Goal: Task Accomplishment & Management: Complete application form

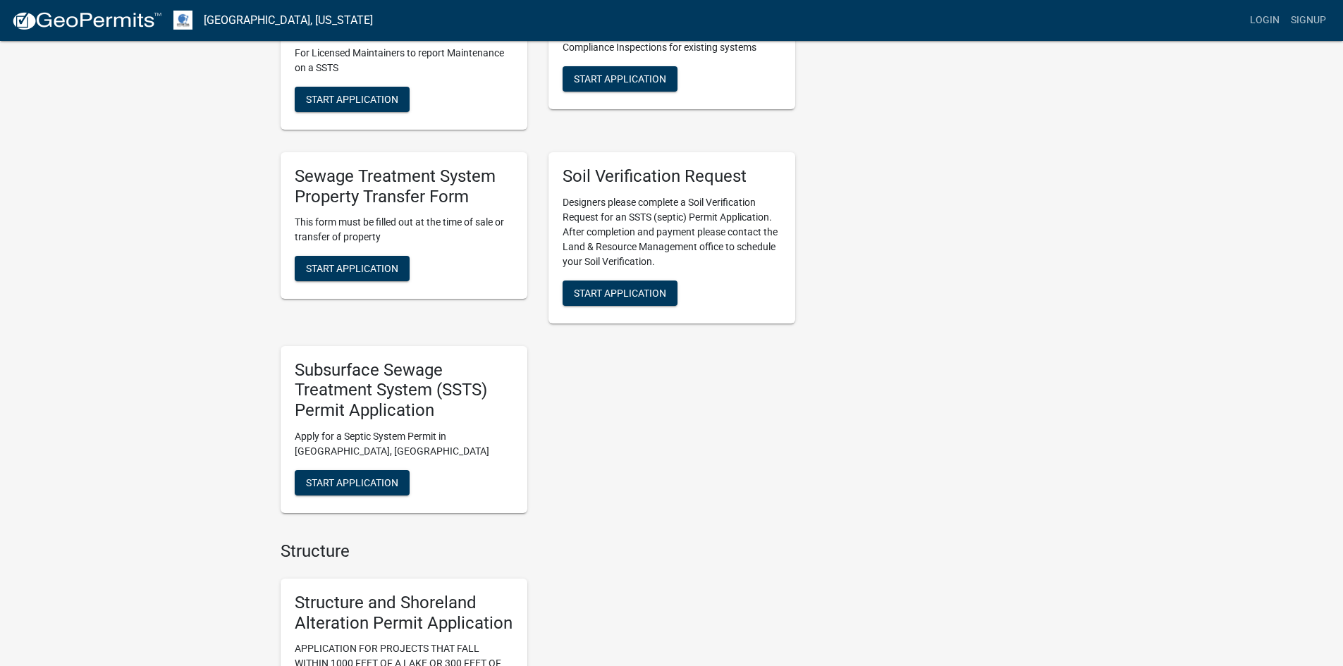
scroll to position [423, 0]
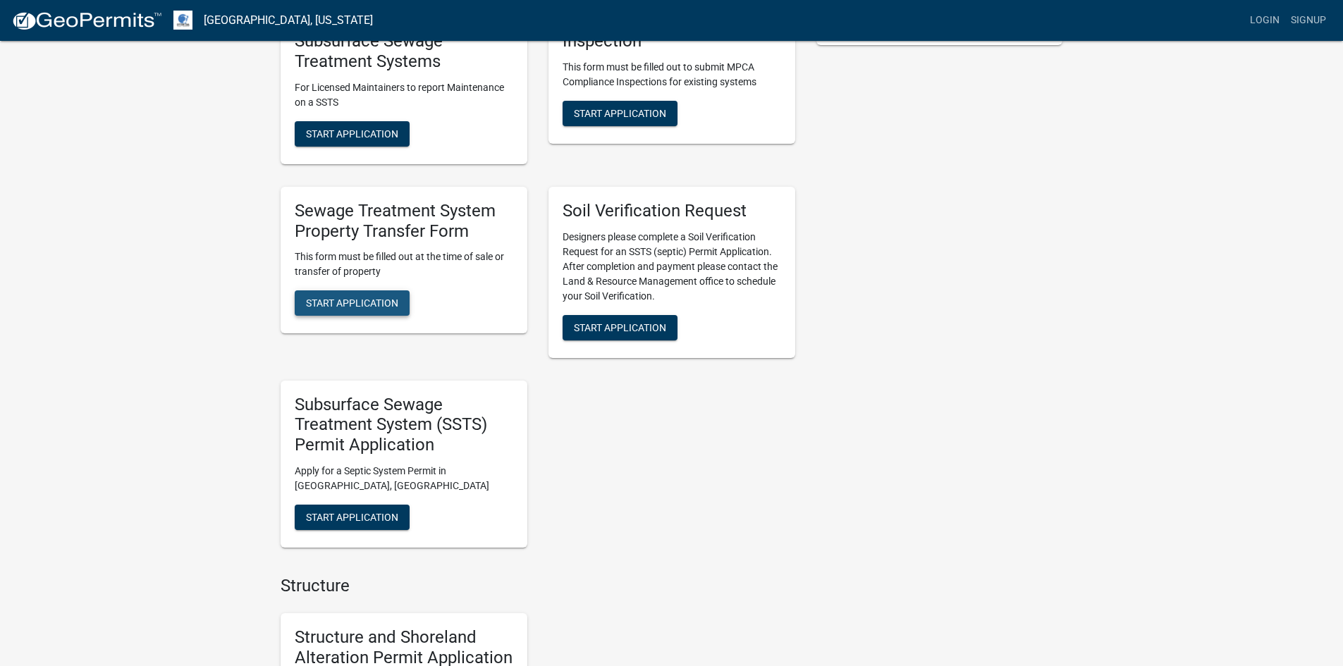
click at [367, 304] on span "Start Application" at bounding box center [352, 303] width 92 height 11
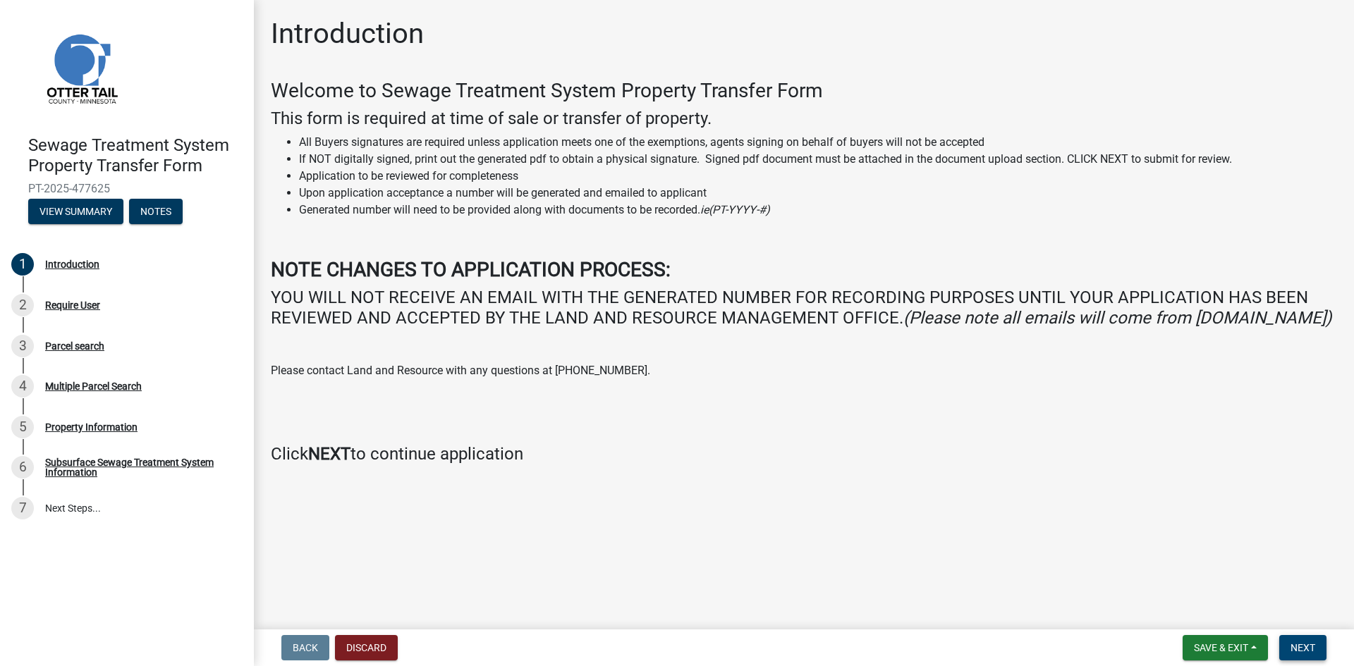
click at [1303, 651] on span "Next" at bounding box center [1302, 647] width 25 height 11
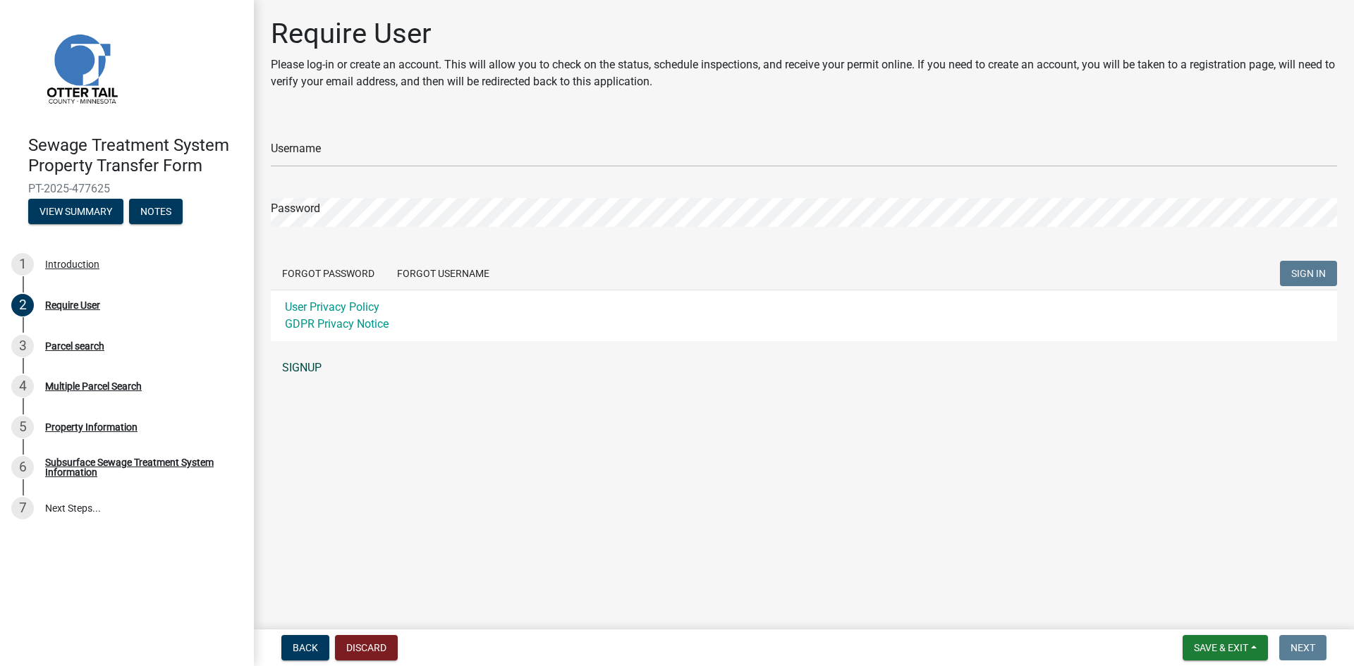
click at [310, 368] on link "SIGNUP" at bounding box center [804, 368] width 1066 height 28
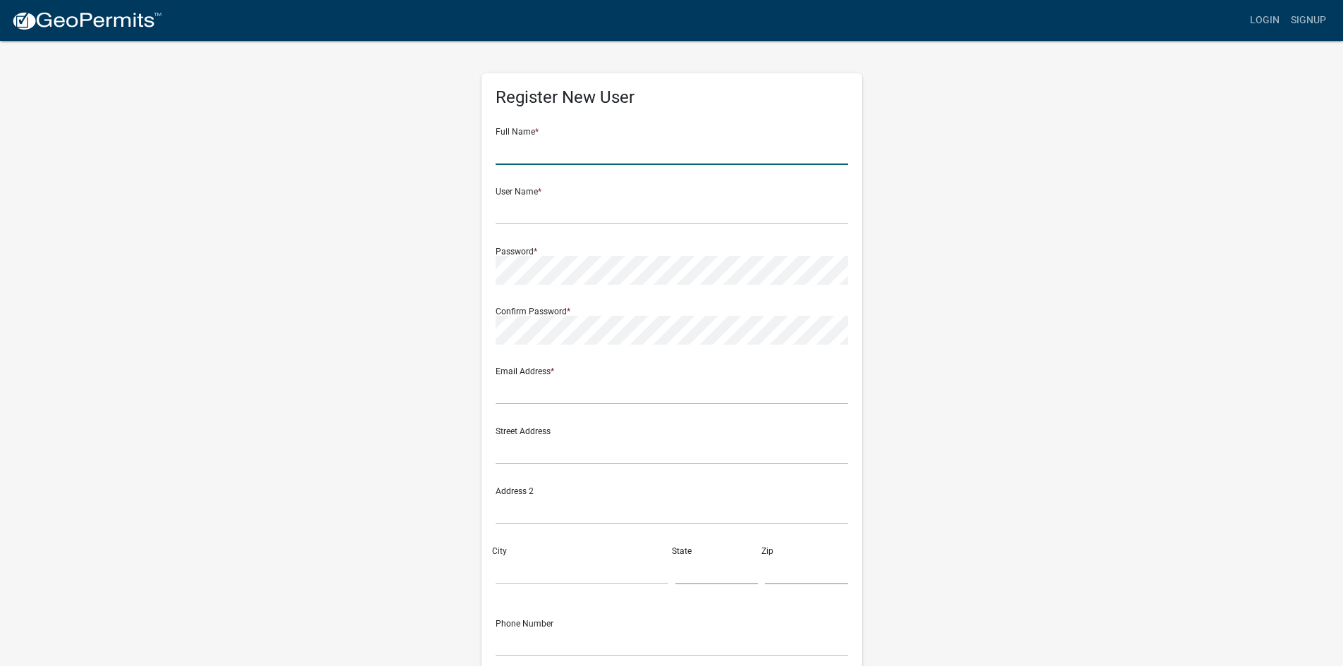
click at [570, 157] on input "text" at bounding box center [672, 150] width 353 height 29
type input "[PERSON_NAME]"
click at [646, 213] on input "text" at bounding box center [672, 210] width 353 height 29
type input "Lwallace89"
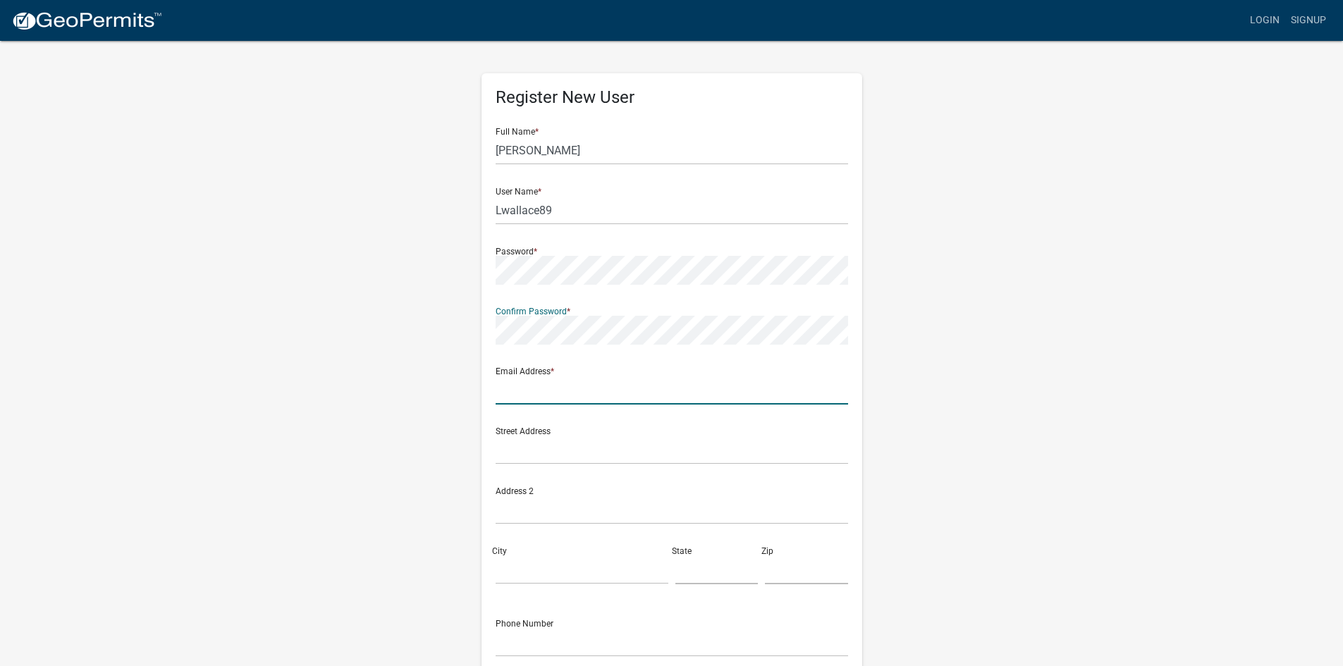
click at [575, 382] on input "text" at bounding box center [672, 390] width 353 height 29
type input "[EMAIL_ADDRESS][DOMAIN_NAME]"
click at [644, 454] on input "text" at bounding box center [672, 450] width 353 height 29
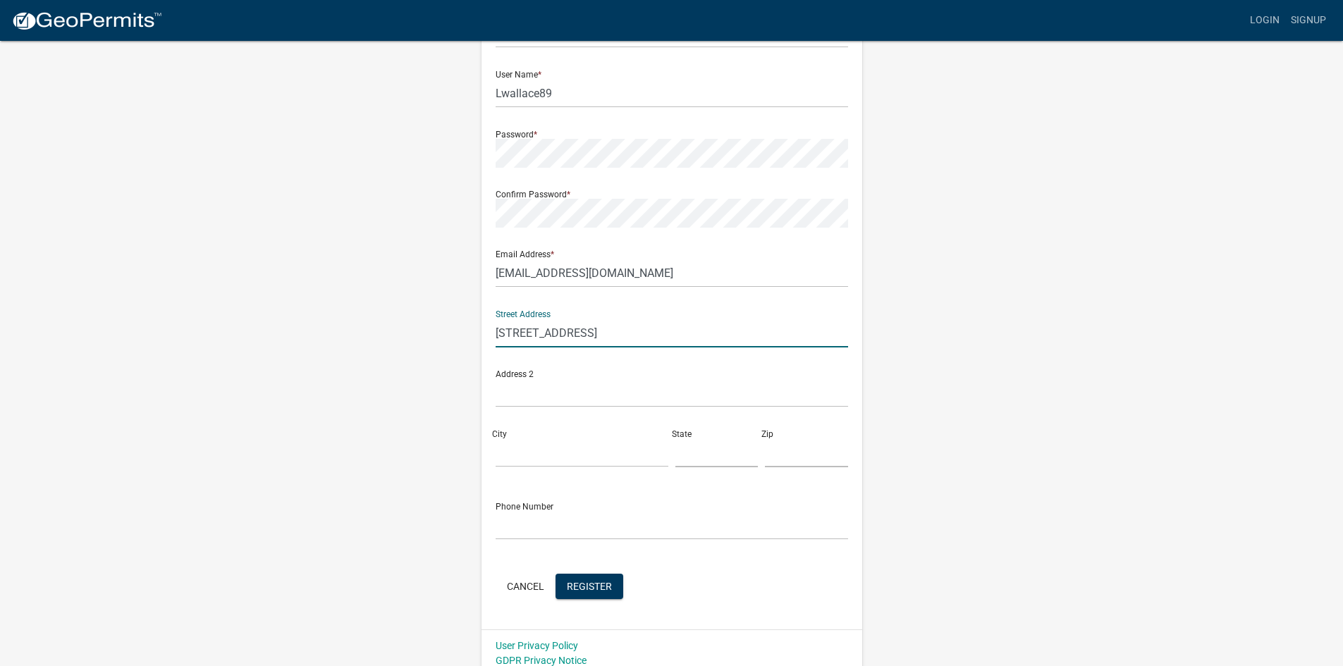
scroll to position [128, 0]
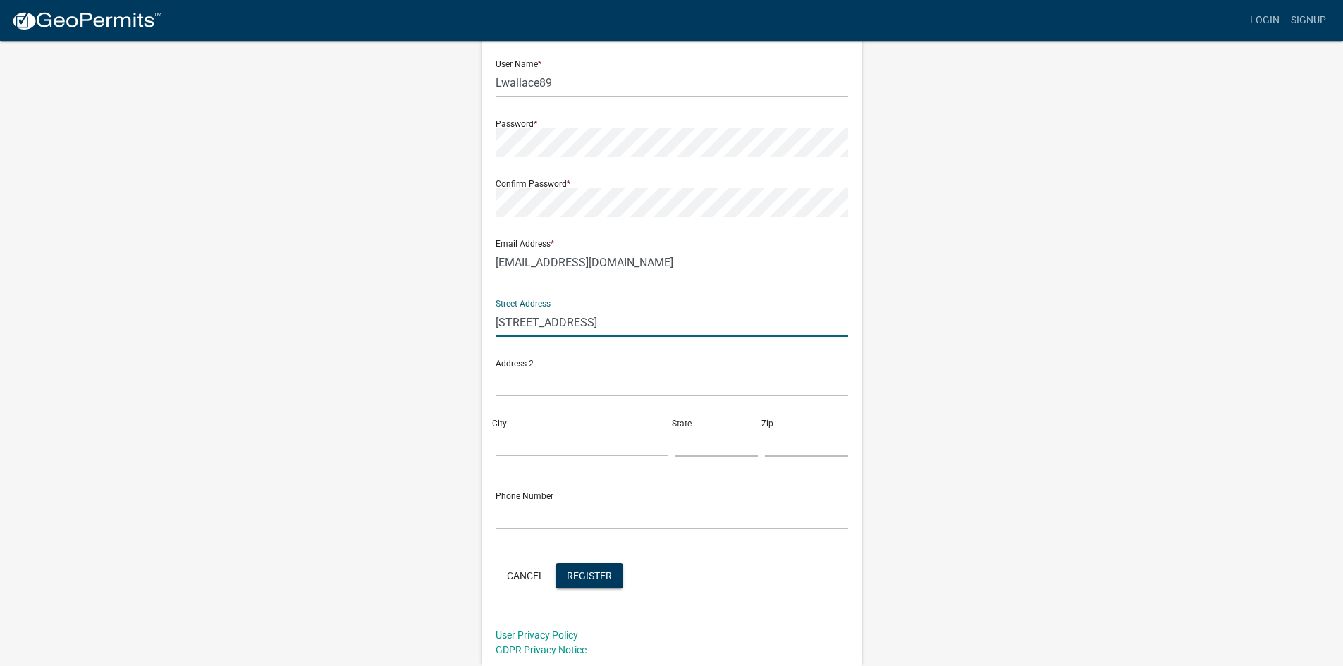
type input "[STREET_ADDRESS]"
click at [587, 432] on input "City" at bounding box center [582, 442] width 173 height 29
type input "Vergas"
type input "mn"
type input "56587"
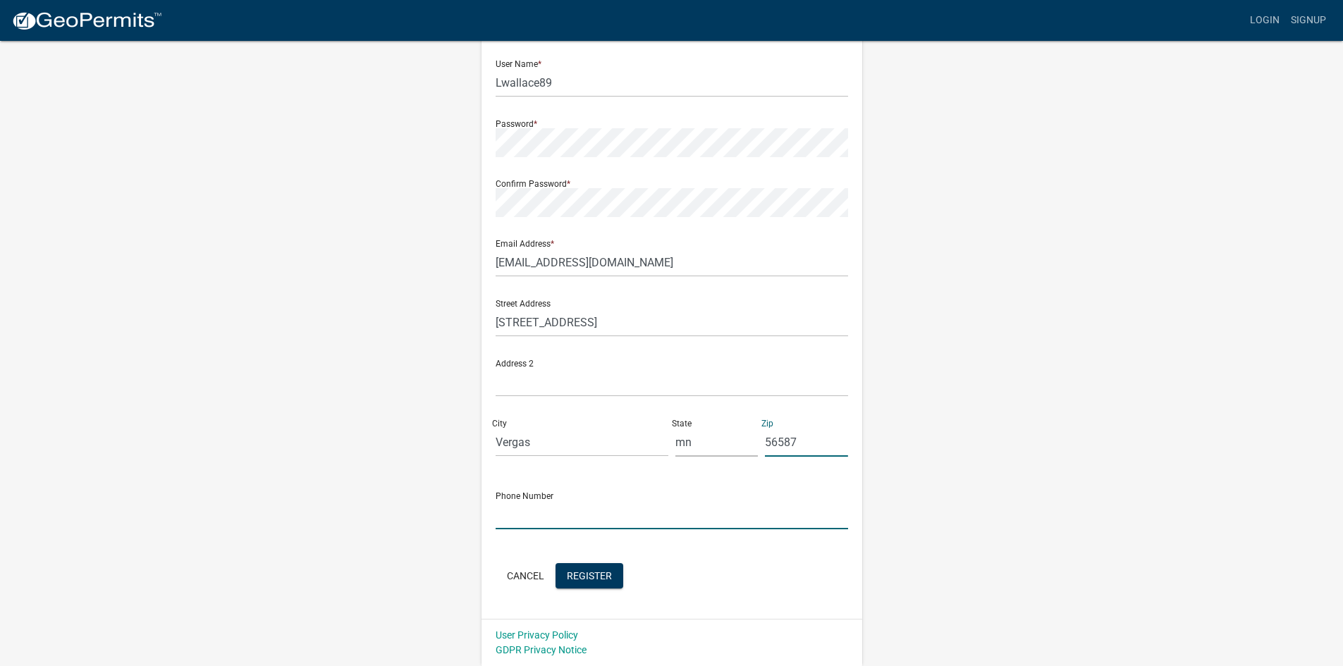
click at [518, 505] on input "text" at bounding box center [672, 515] width 353 height 29
type input "2182341538"
click at [577, 567] on button "Register" at bounding box center [590, 575] width 68 height 25
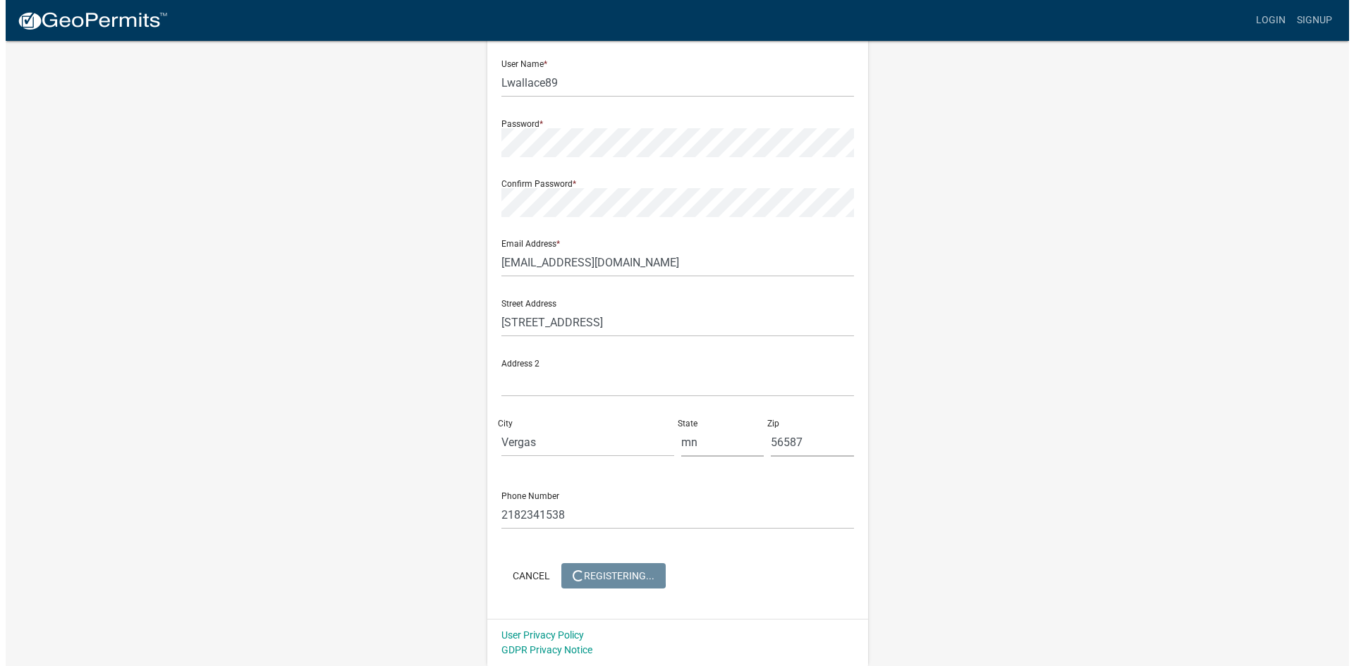
scroll to position [0, 0]
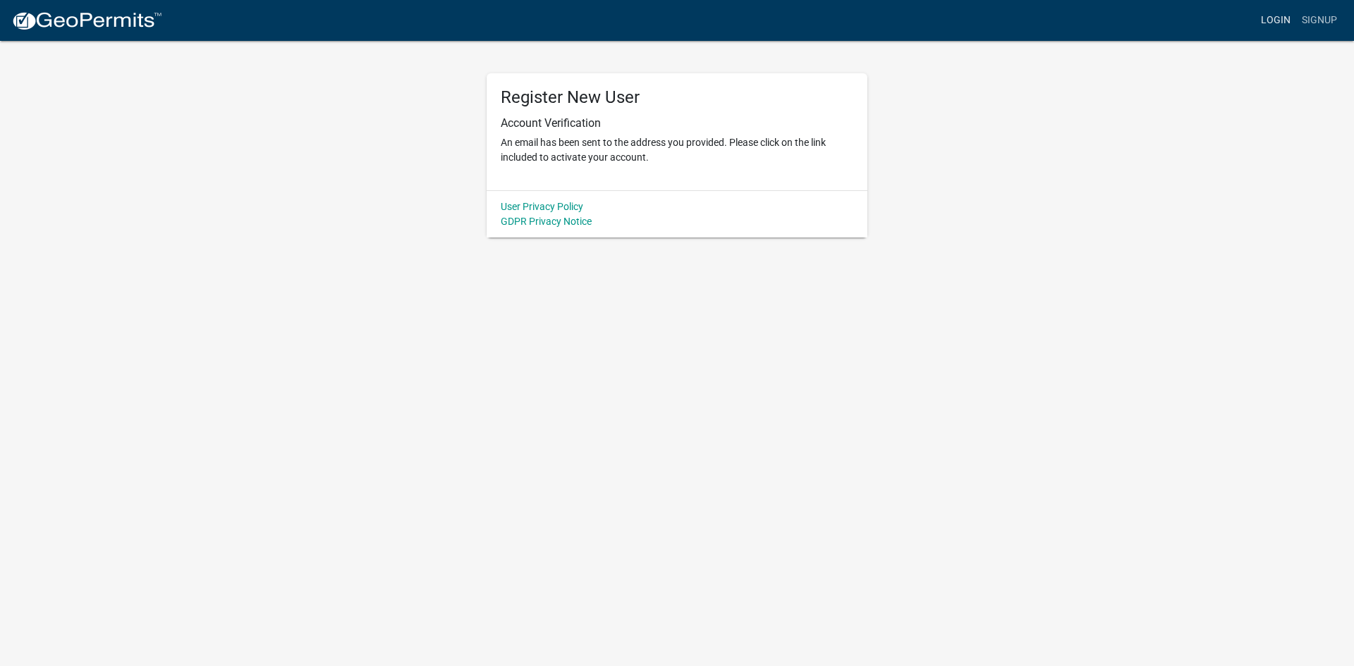
click at [1287, 22] on link "Login" at bounding box center [1275, 20] width 41 height 27
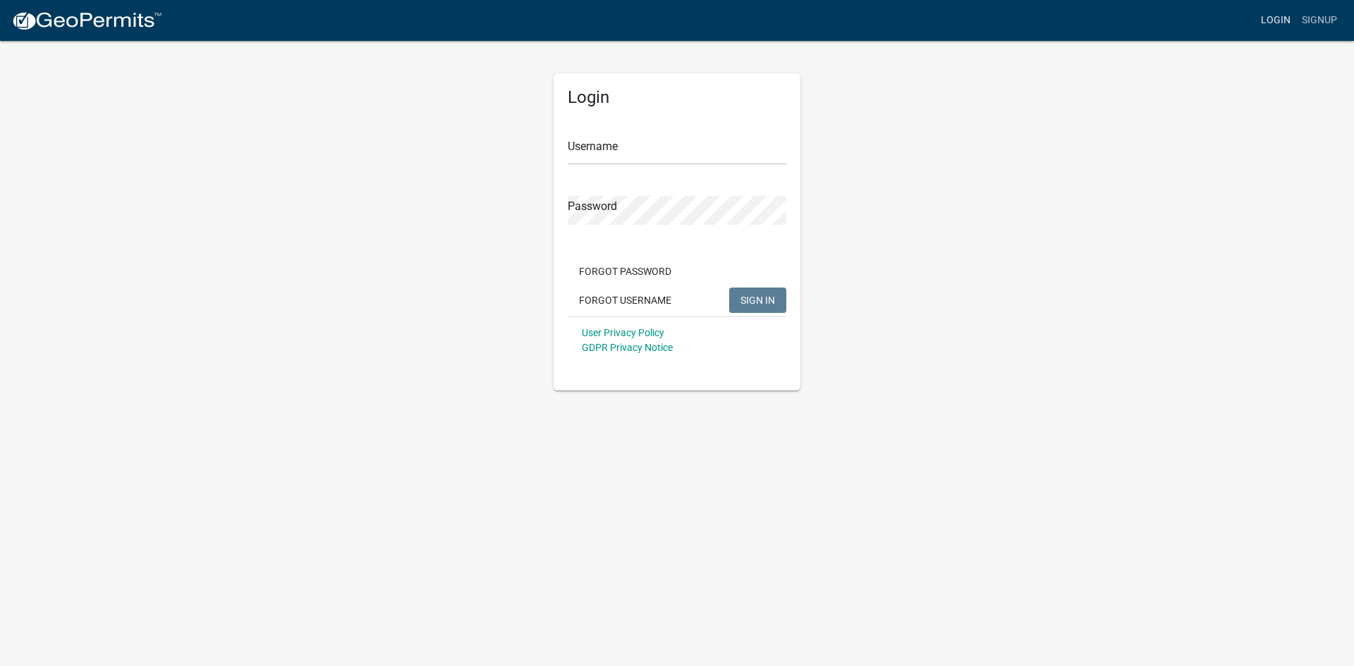
type input "Lwallace89"
click at [760, 303] on span "SIGN IN" at bounding box center [757, 299] width 35 height 11
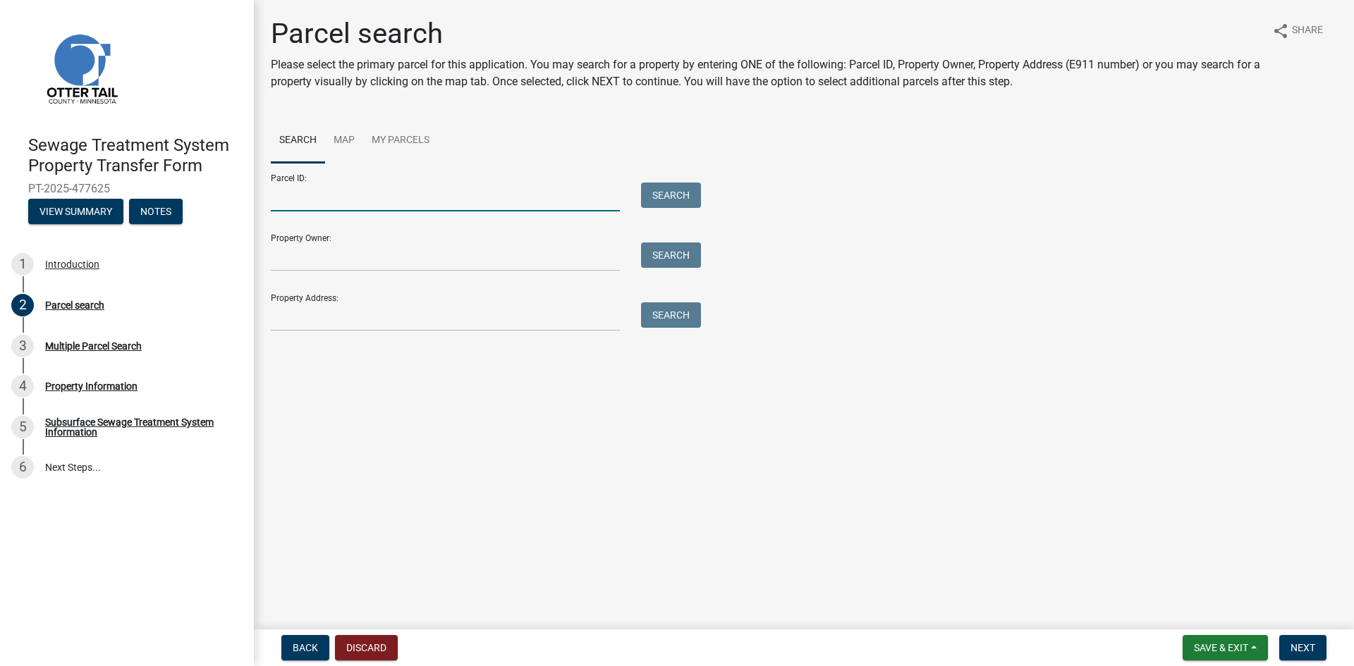
click at [341, 194] on input "Parcel ID:" at bounding box center [445, 197] width 349 height 29
click at [346, 140] on link "Map" at bounding box center [344, 140] width 38 height 45
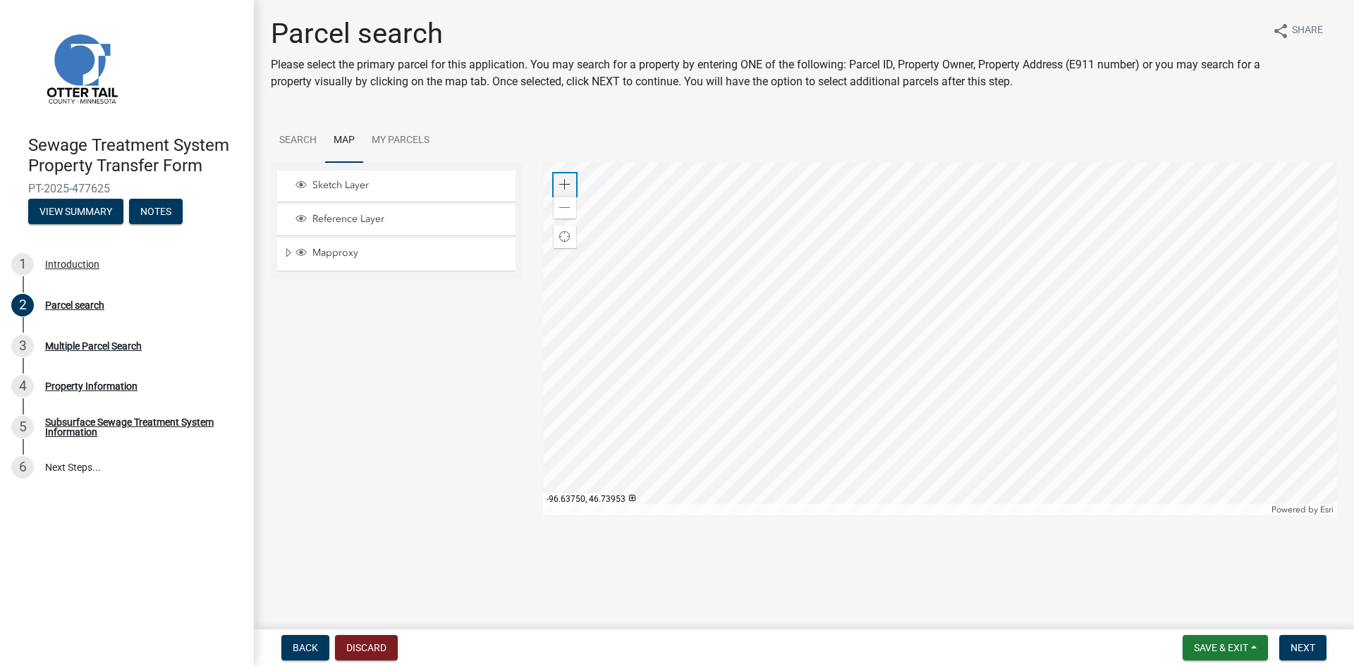
click at [565, 188] on span at bounding box center [564, 184] width 11 height 11
click at [991, 438] on div at bounding box center [940, 339] width 795 height 353
click at [952, 403] on div at bounding box center [940, 339] width 795 height 353
click at [842, 451] on div at bounding box center [940, 339] width 795 height 353
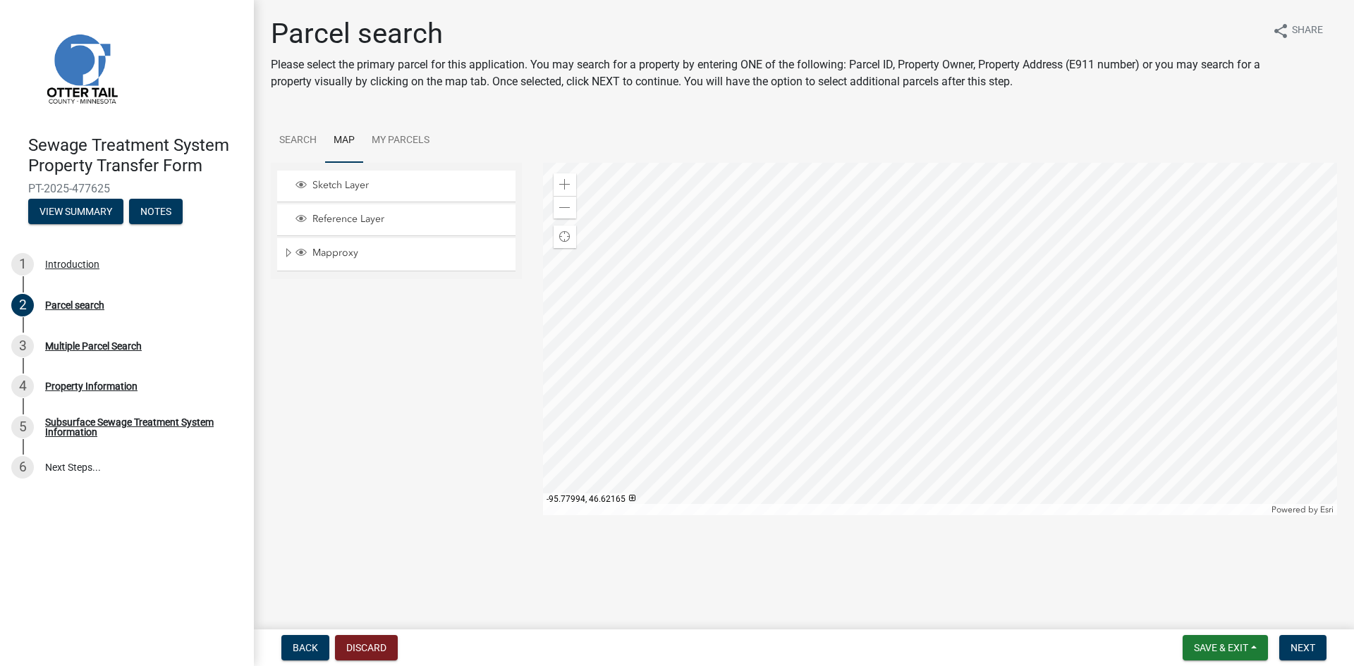
click at [815, 400] on div at bounding box center [940, 339] width 795 height 353
click at [570, 181] on div "Zoom in" at bounding box center [564, 184] width 23 height 23
click at [859, 429] on div at bounding box center [940, 339] width 795 height 353
click at [569, 184] on span at bounding box center [564, 184] width 11 height 11
click at [958, 163] on div at bounding box center [940, 339] width 795 height 353
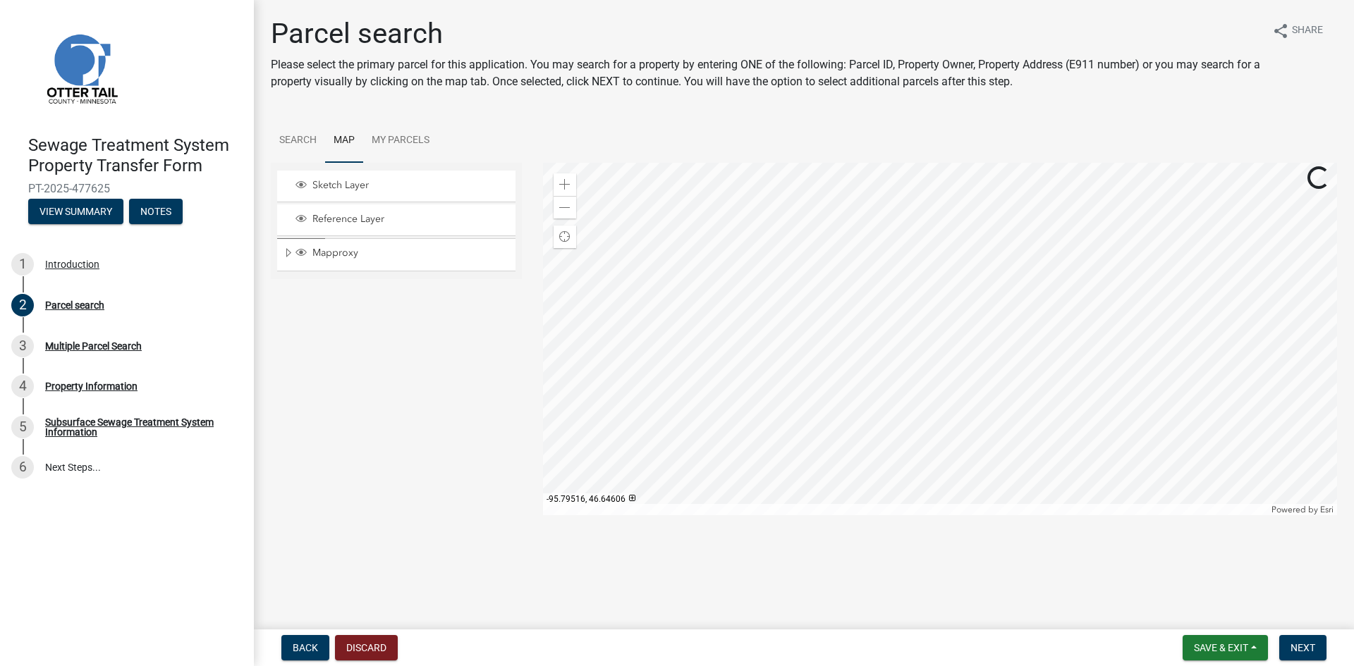
click at [884, 311] on div at bounding box center [940, 339] width 795 height 353
click at [565, 180] on span at bounding box center [564, 184] width 11 height 11
click at [799, 357] on div at bounding box center [940, 339] width 795 height 353
click at [568, 188] on span at bounding box center [564, 184] width 11 height 11
click at [862, 396] on div at bounding box center [940, 339] width 795 height 353
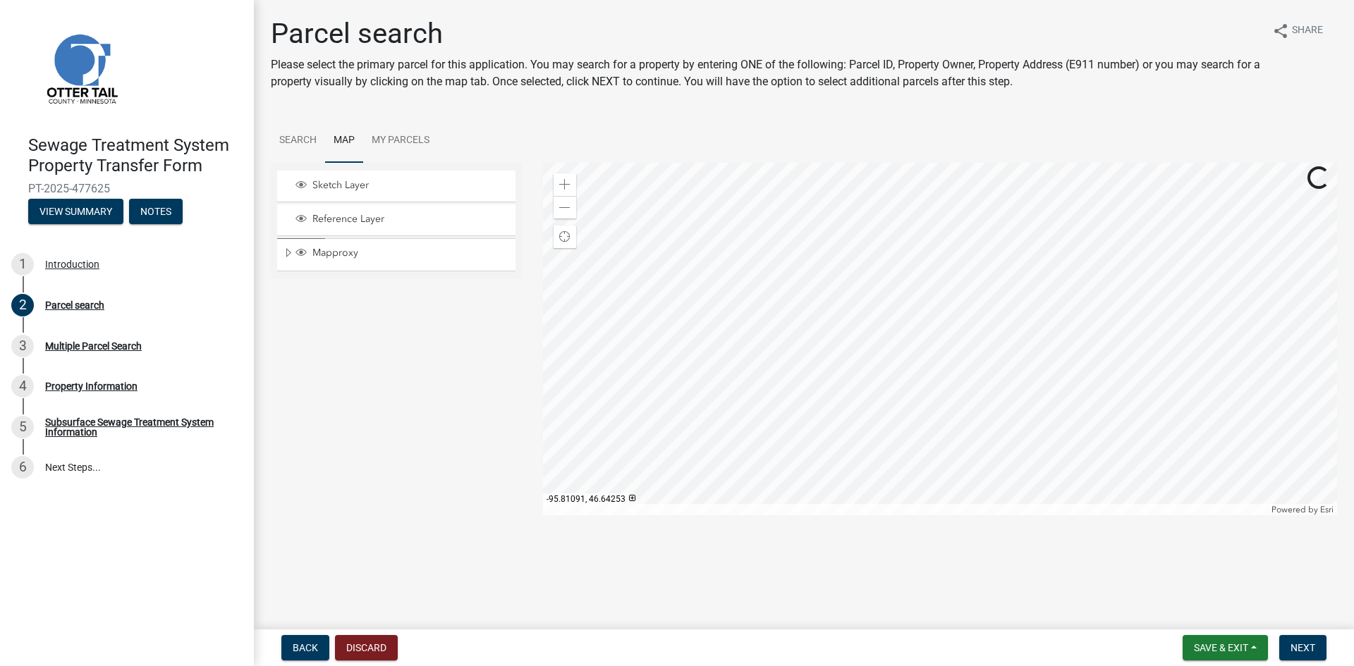
click at [893, 398] on div at bounding box center [940, 339] width 795 height 353
click at [883, 324] on div at bounding box center [940, 339] width 795 height 353
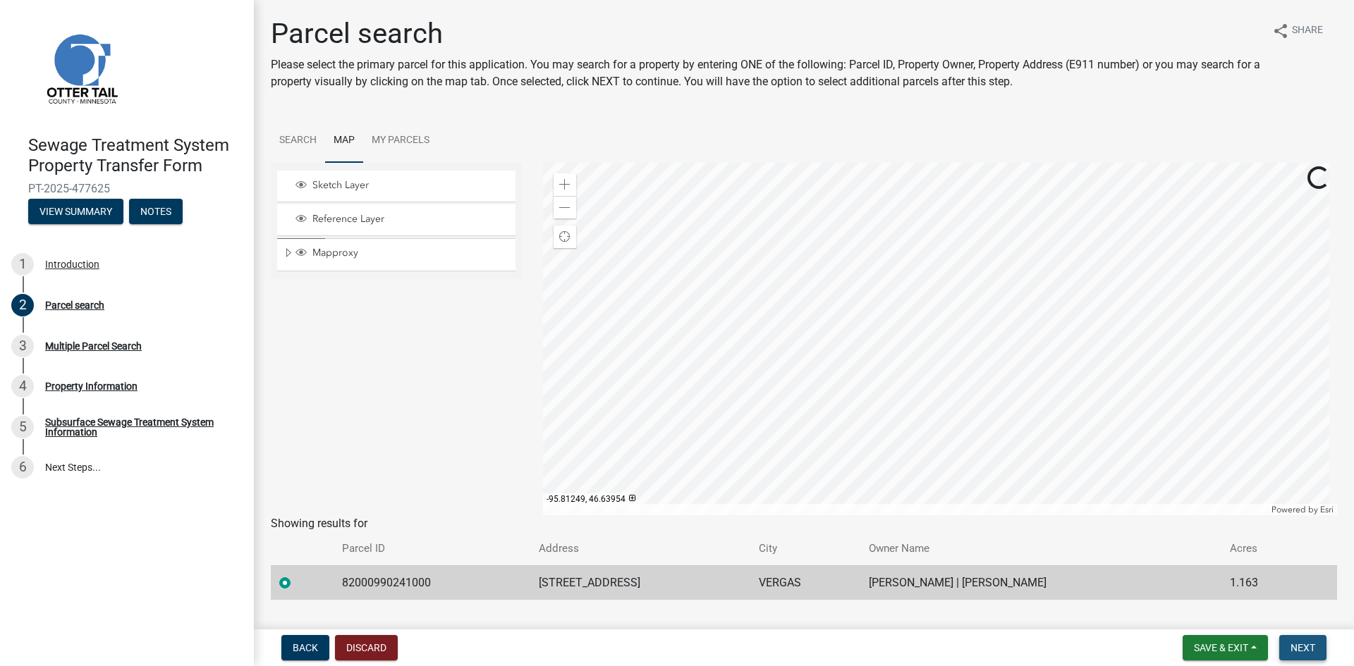
click at [1308, 644] on span "Next" at bounding box center [1302, 647] width 25 height 11
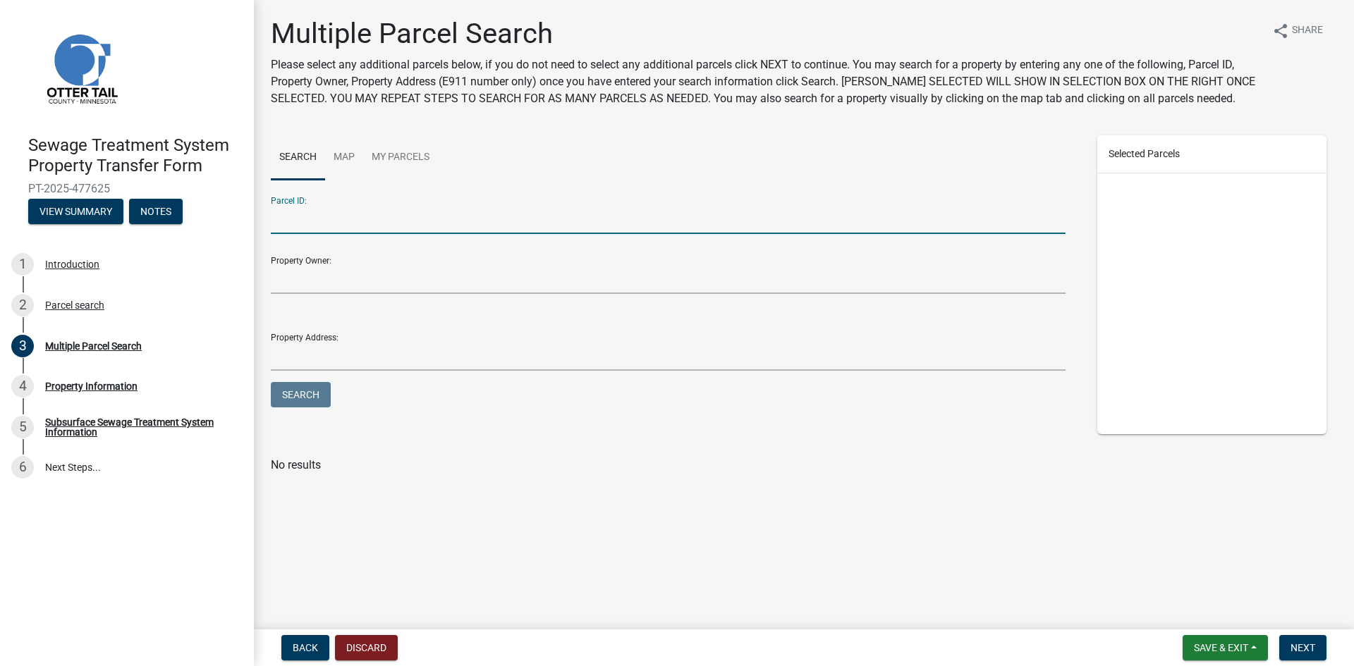
click at [292, 221] on input "Parcel ID:" at bounding box center [668, 219] width 795 height 29
click at [338, 160] on link "Map" at bounding box center [344, 157] width 38 height 45
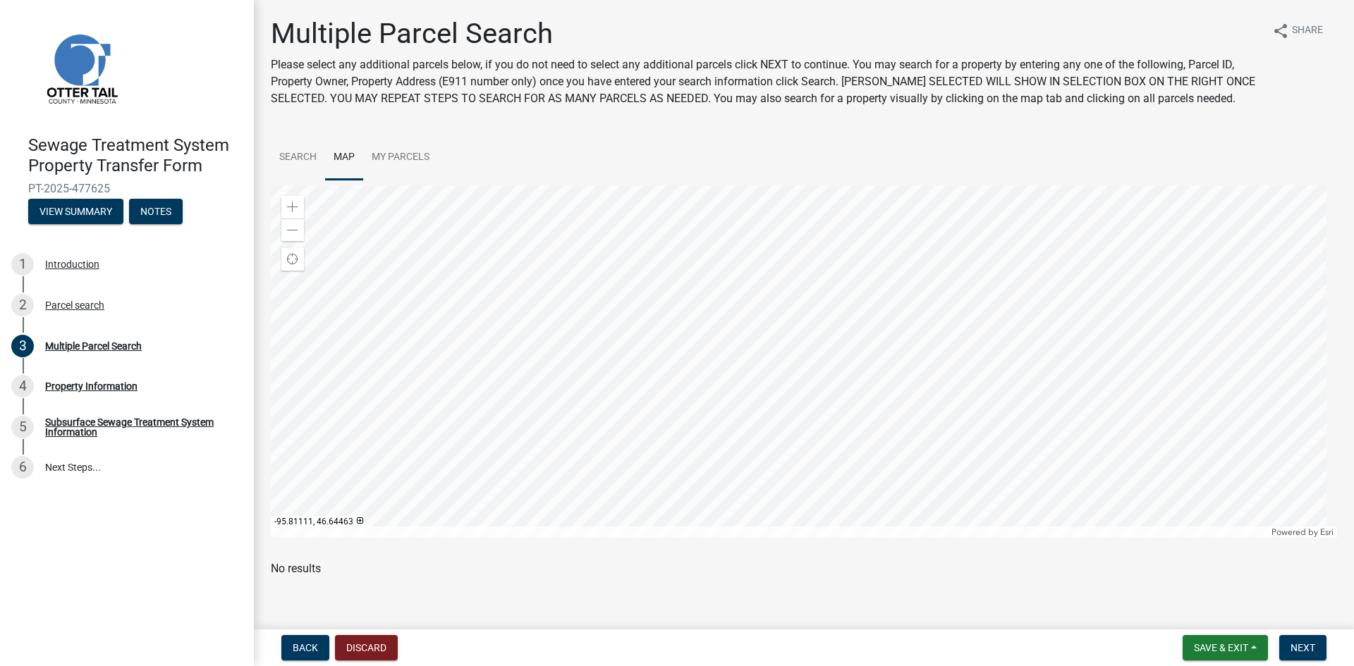
click at [871, 379] on div at bounding box center [804, 361] width 1066 height 353
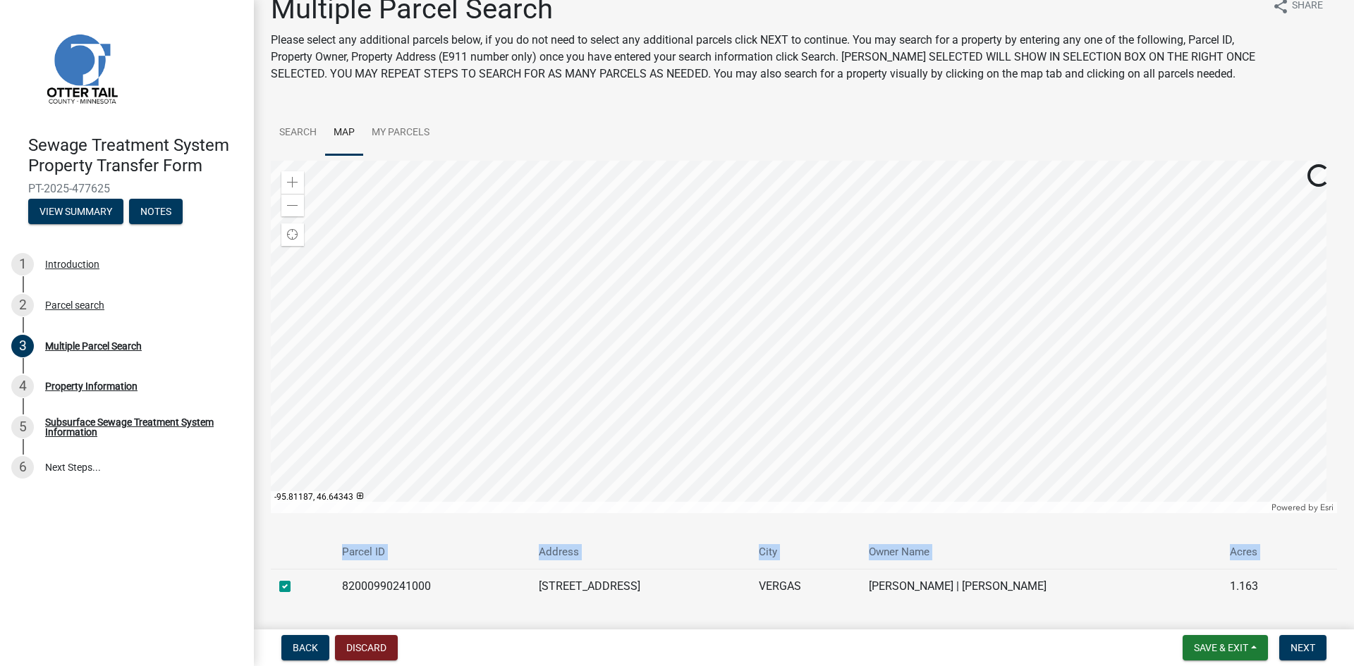
scroll to position [71, 0]
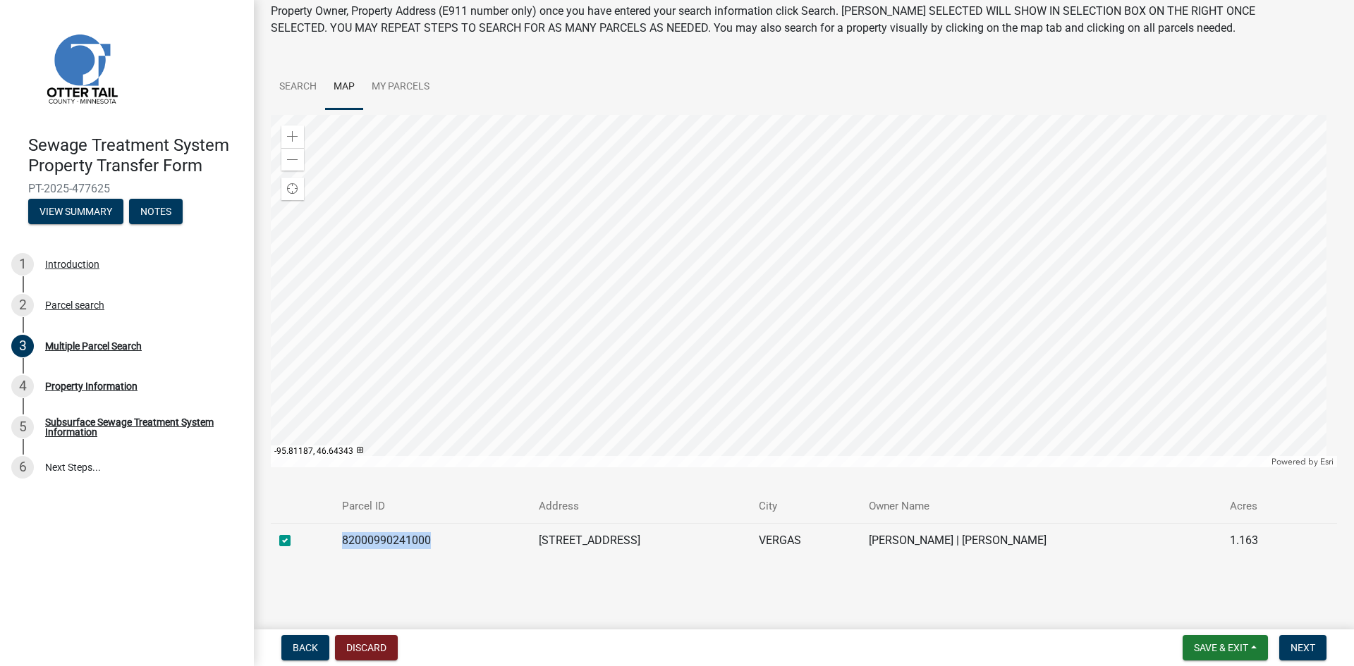
drag, startPoint x: 338, startPoint y: 608, endPoint x: 426, endPoint y: 537, distance: 112.3
click at [426, 537] on td "82000990241000" at bounding box center [431, 540] width 197 height 35
copy td "82000990241000"
click at [1299, 649] on span "Next" at bounding box center [1302, 647] width 25 height 11
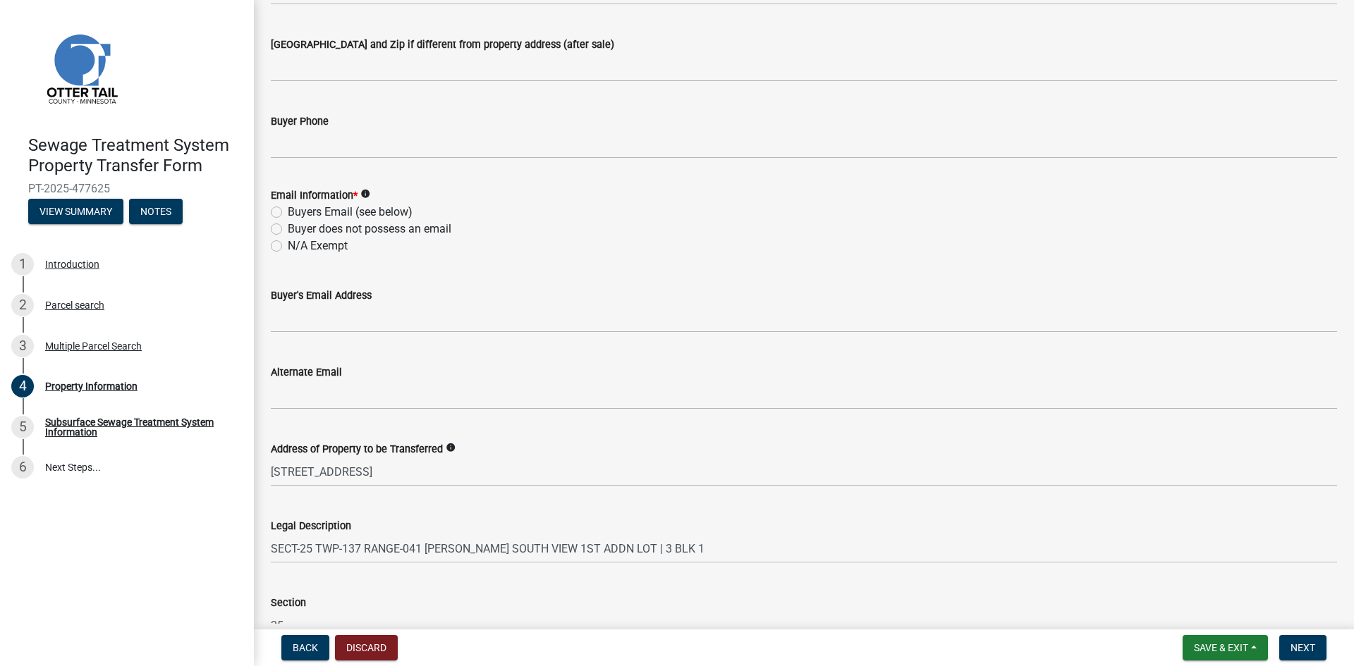
scroll to position [396, 0]
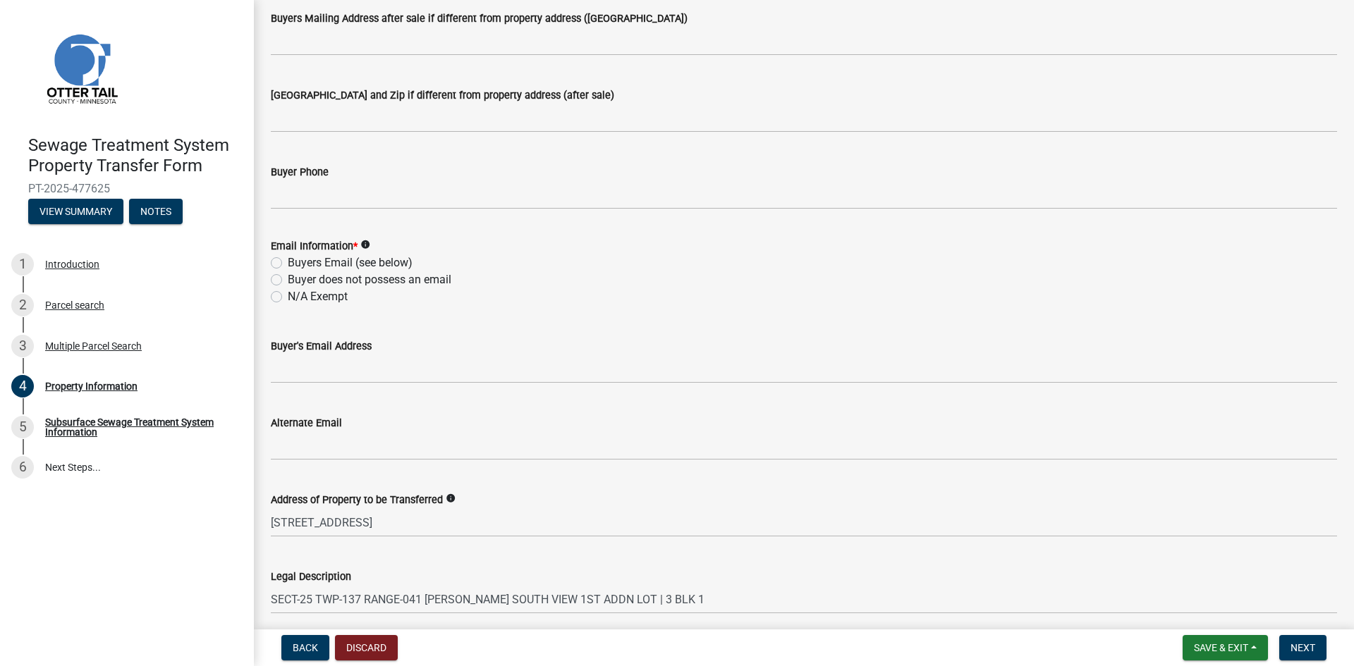
click at [301, 264] on label "Buyers Email (see below)" at bounding box center [350, 263] width 125 height 17
click at [297, 264] on input "Buyers Email (see below)" at bounding box center [292, 259] width 9 height 9
radio input "true"
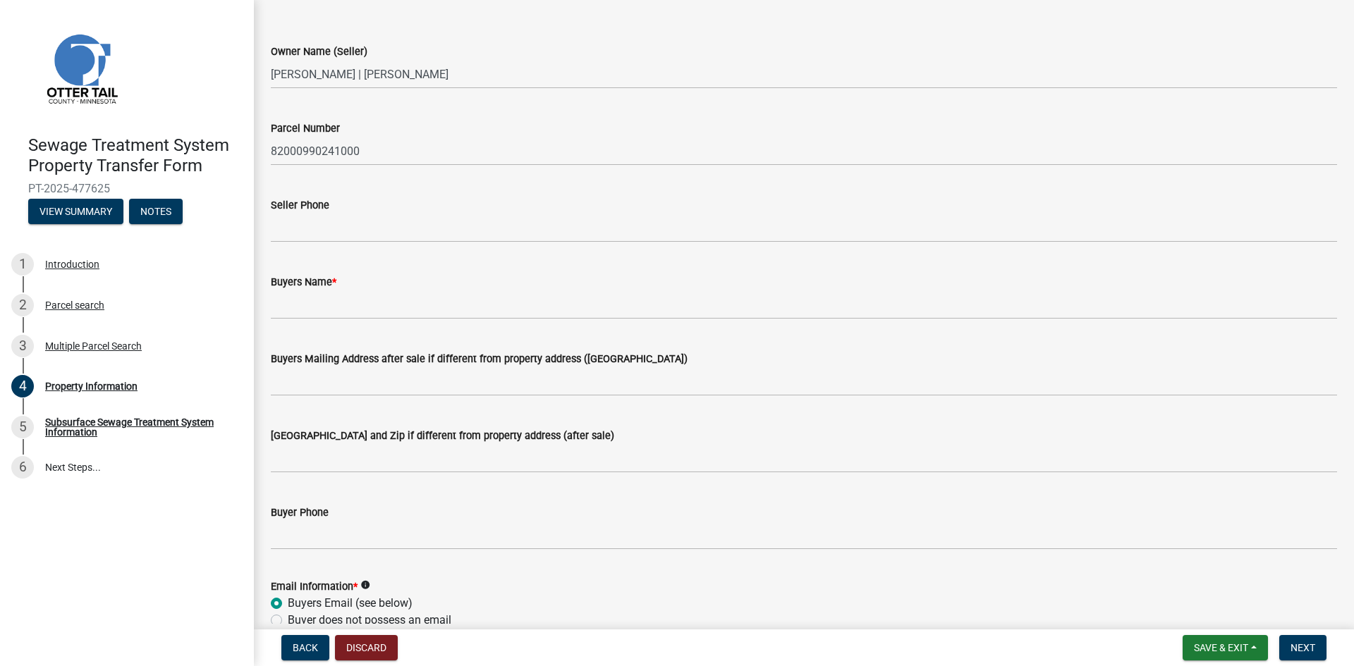
scroll to position [44, 0]
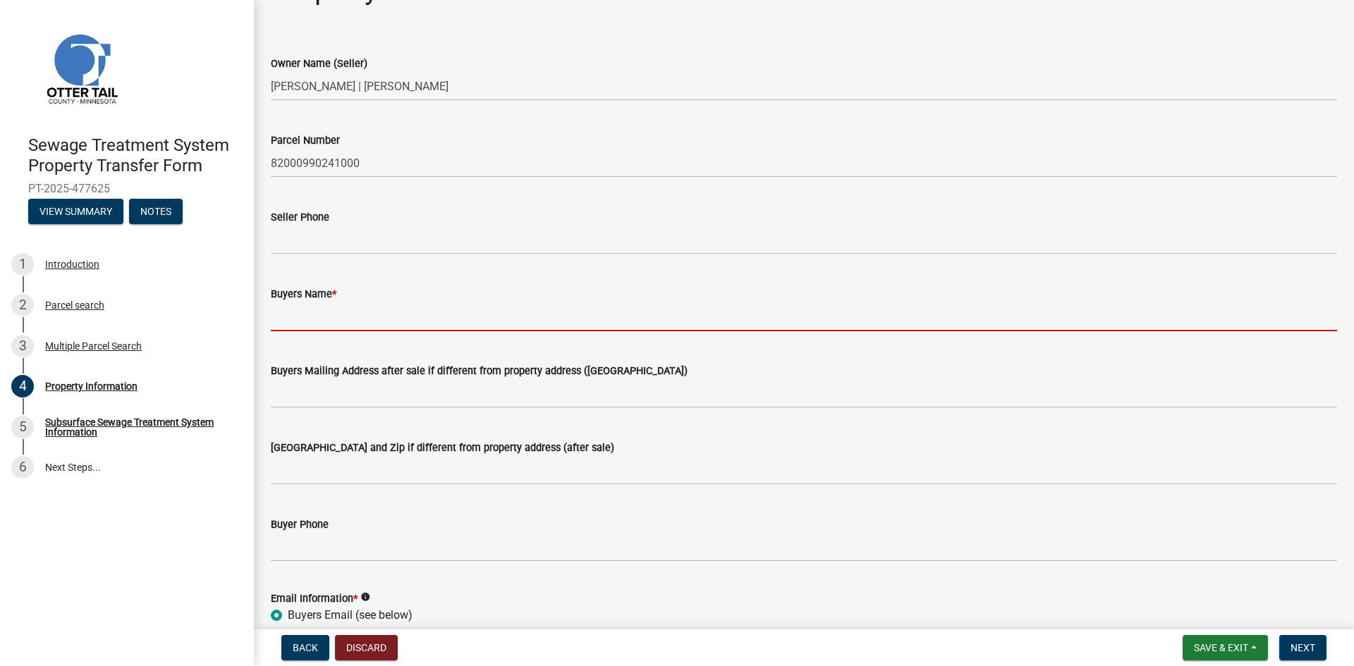
click at [329, 315] on input "Buyers Name *" at bounding box center [804, 316] width 1066 height 29
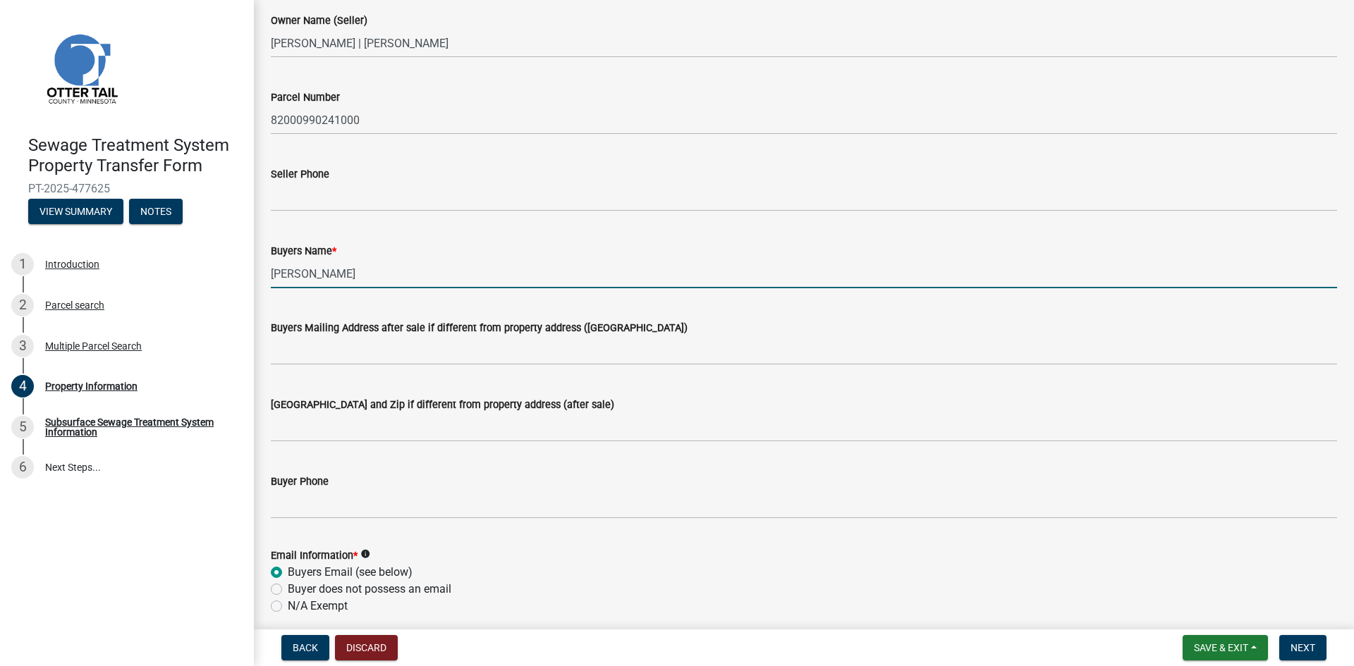
scroll to position [185, 0]
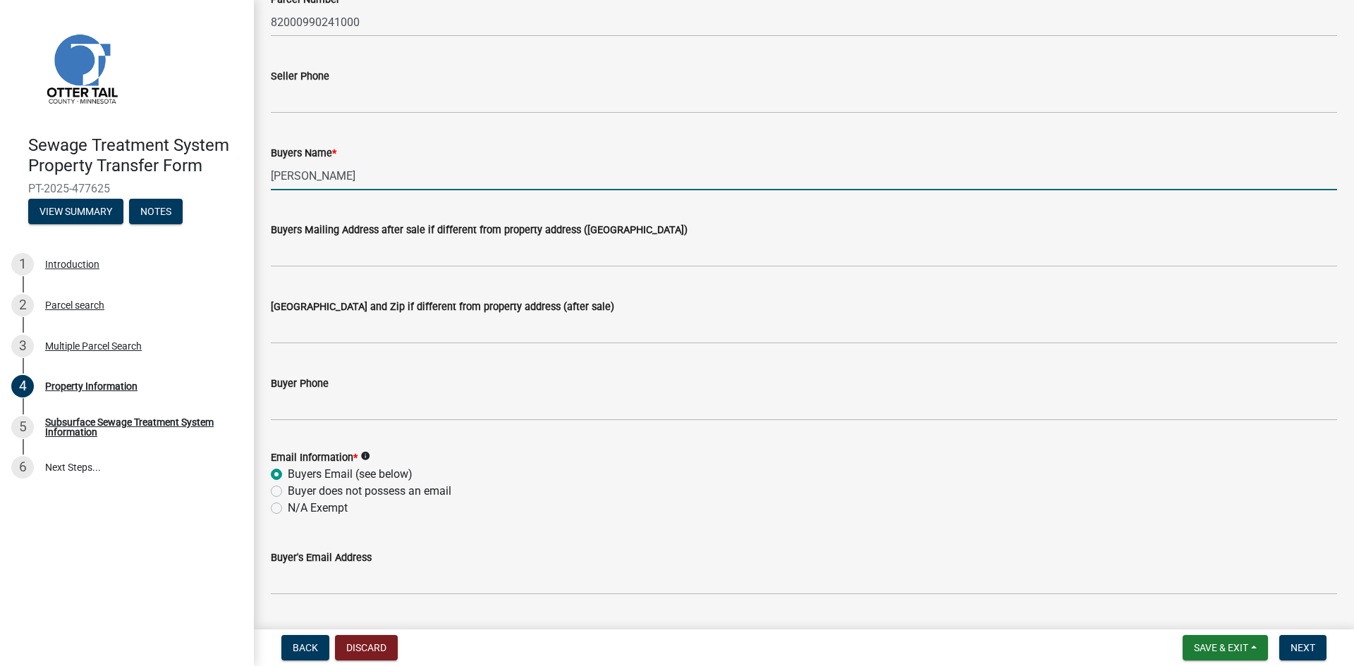
type input "[PERSON_NAME]"
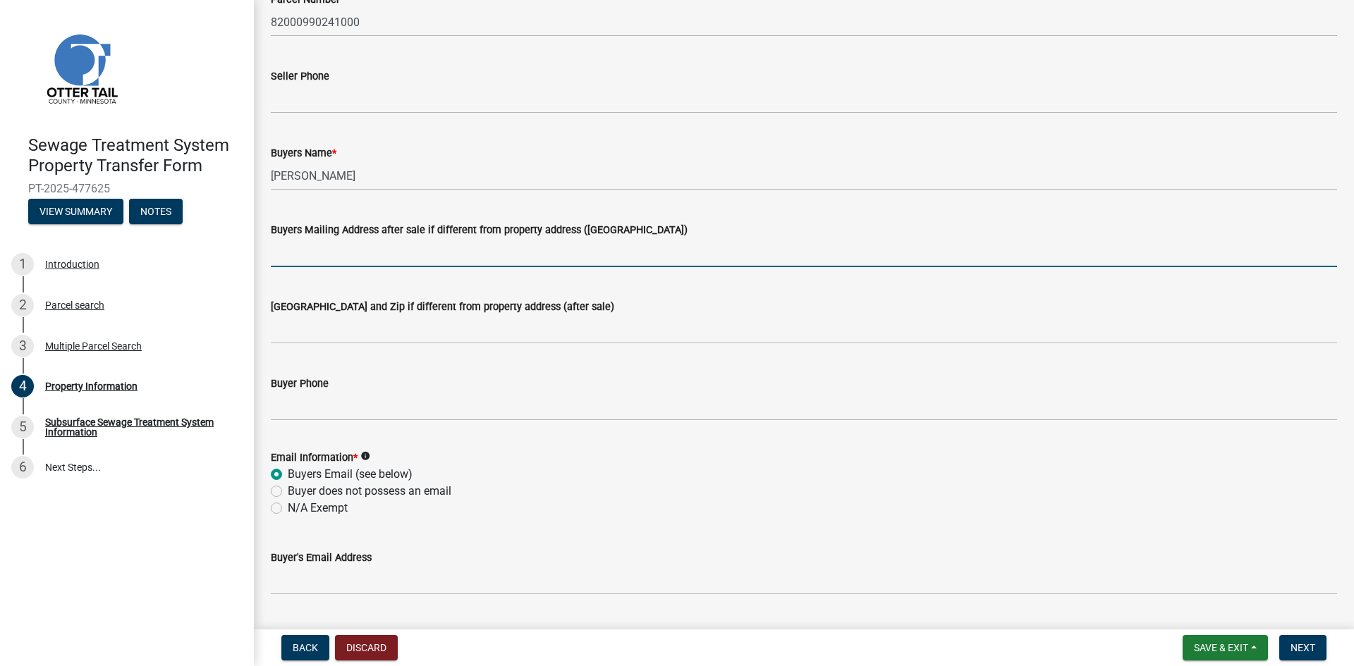
click at [360, 257] on input "Buyers Mailing Address after sale if different from property address (E911 numb…" at bounding box center [804, 252] width 1066 height 29
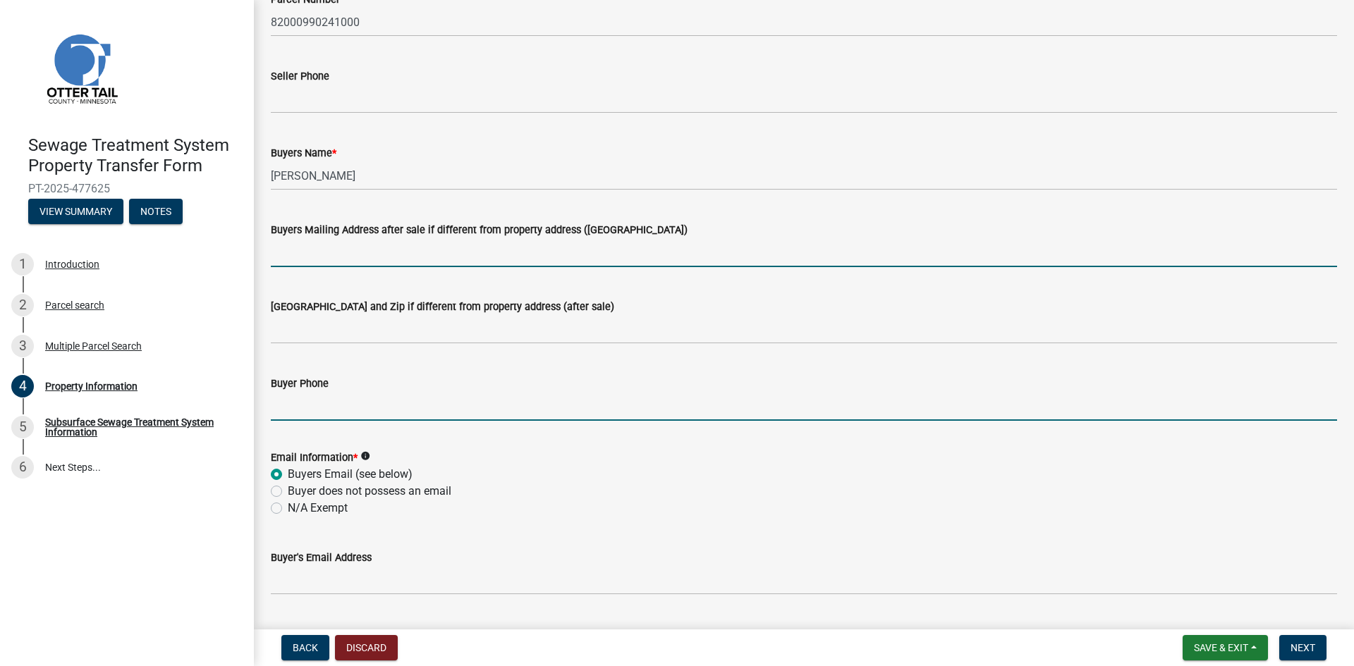
click at [405, 392] on input "Buyer Phone" at bounding box center [804, 406] width 1066 height 29
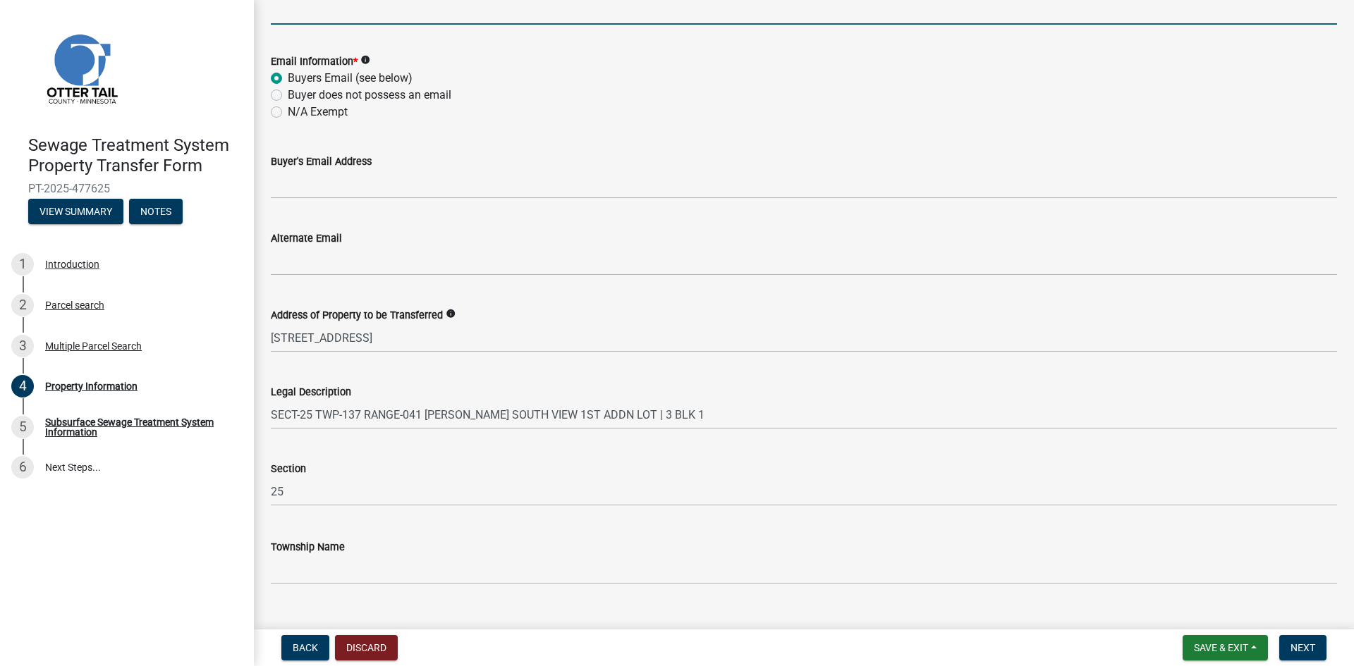
scroll to position [608, 0]
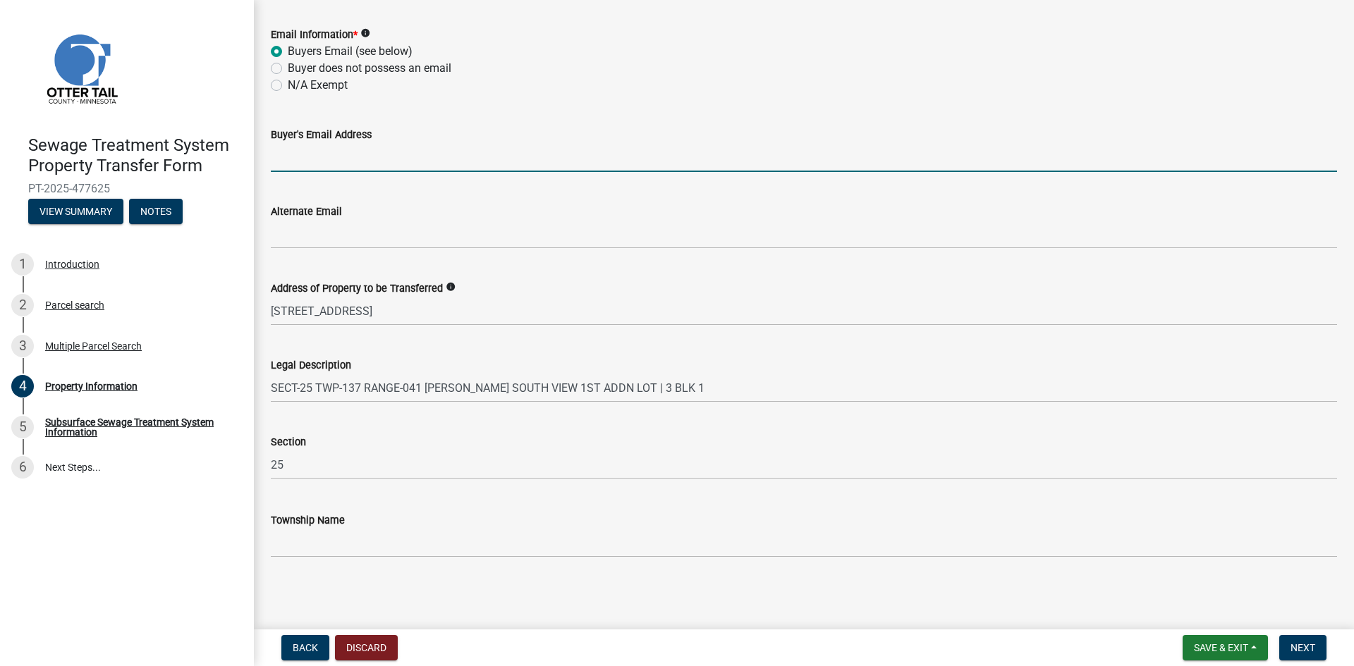
click at [338, 171] on input "Buyer's Email Address" at bounding box center [804, 157] width 1066 height 29
type input "[EMAIL_ADDRESS][DOMAIN_NAME]"
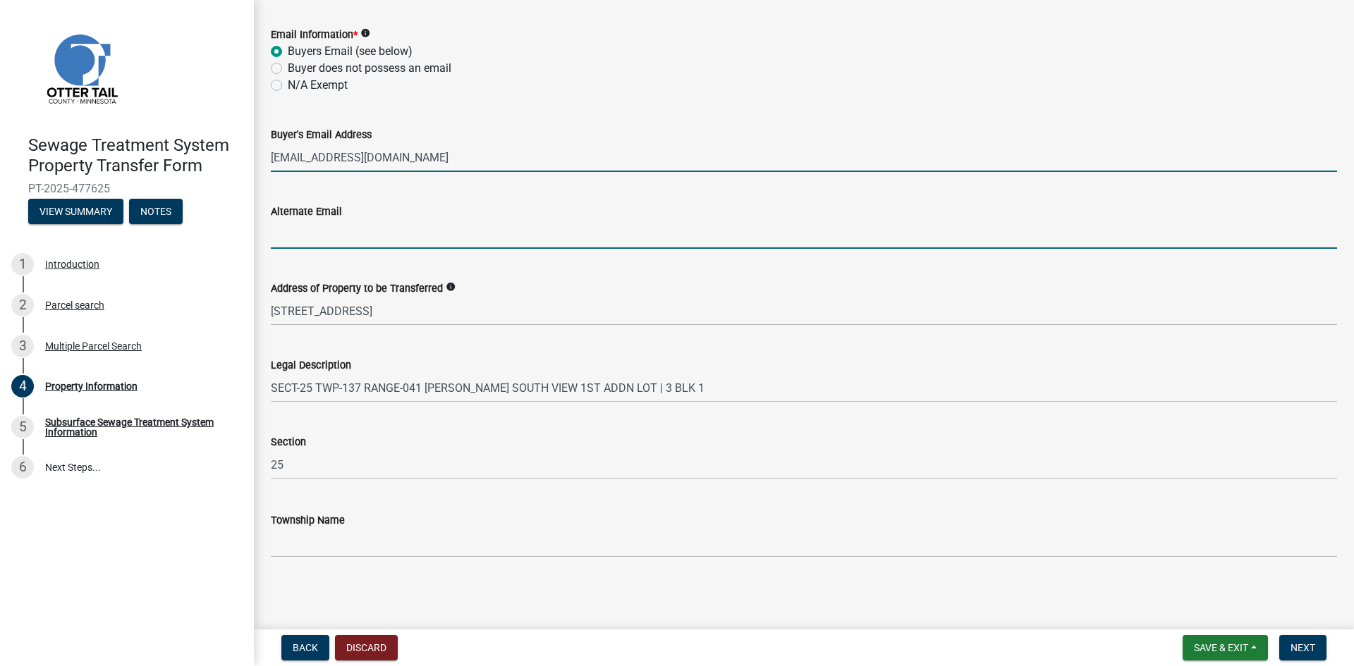
click at [453, 221] on input "Alternate Email" at bounding box center [804, 234] width 1066 height 29
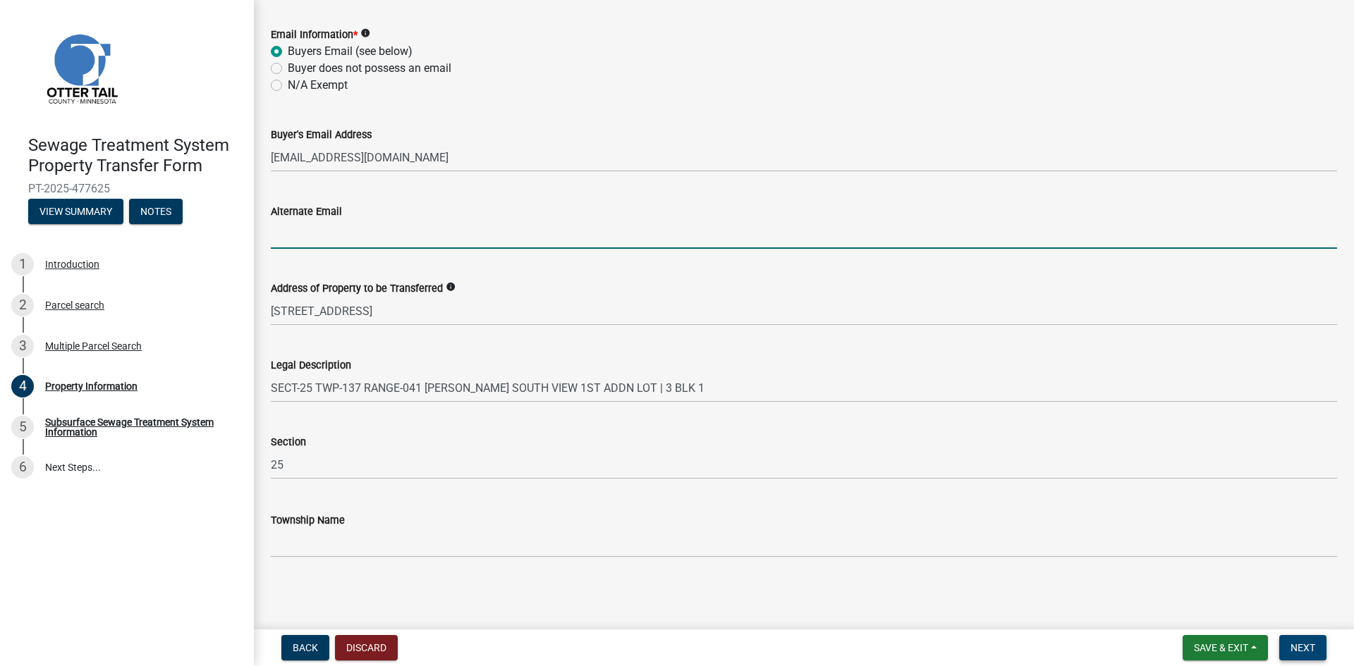
click at [1300, 648] on span "Next" at bounding box center [1302, 647] width 25 height 11
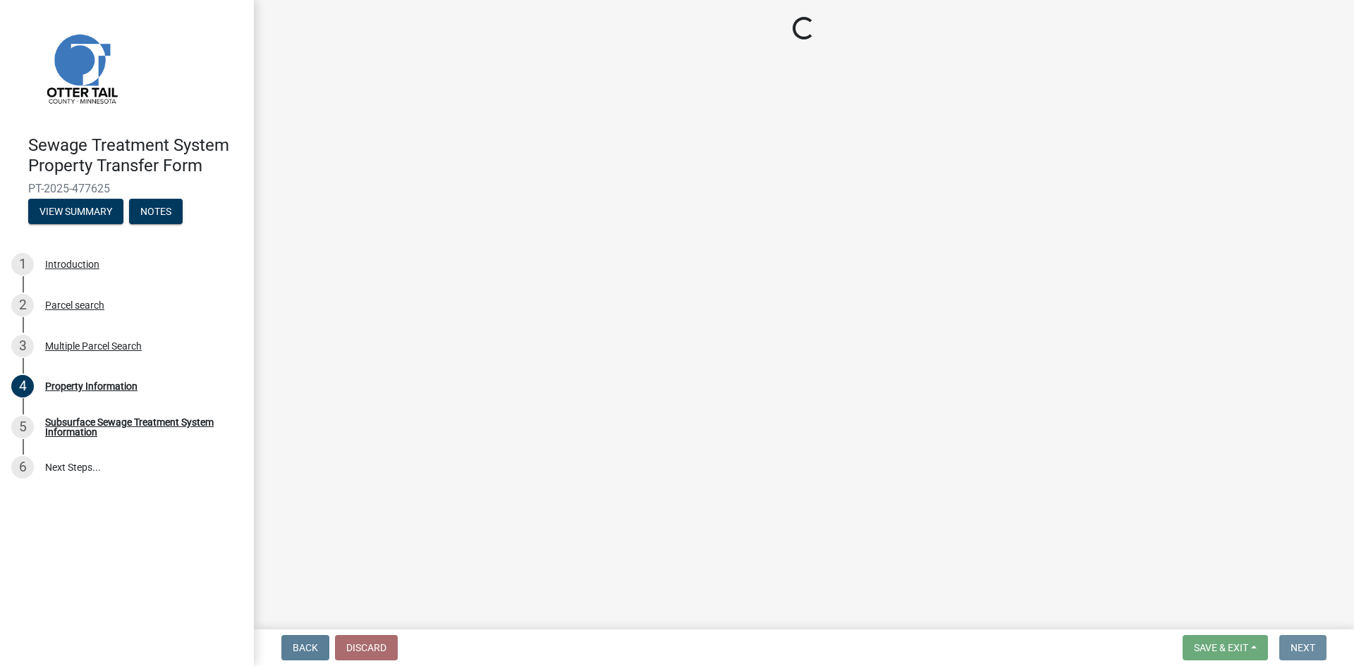
scroll to position [0, 0]
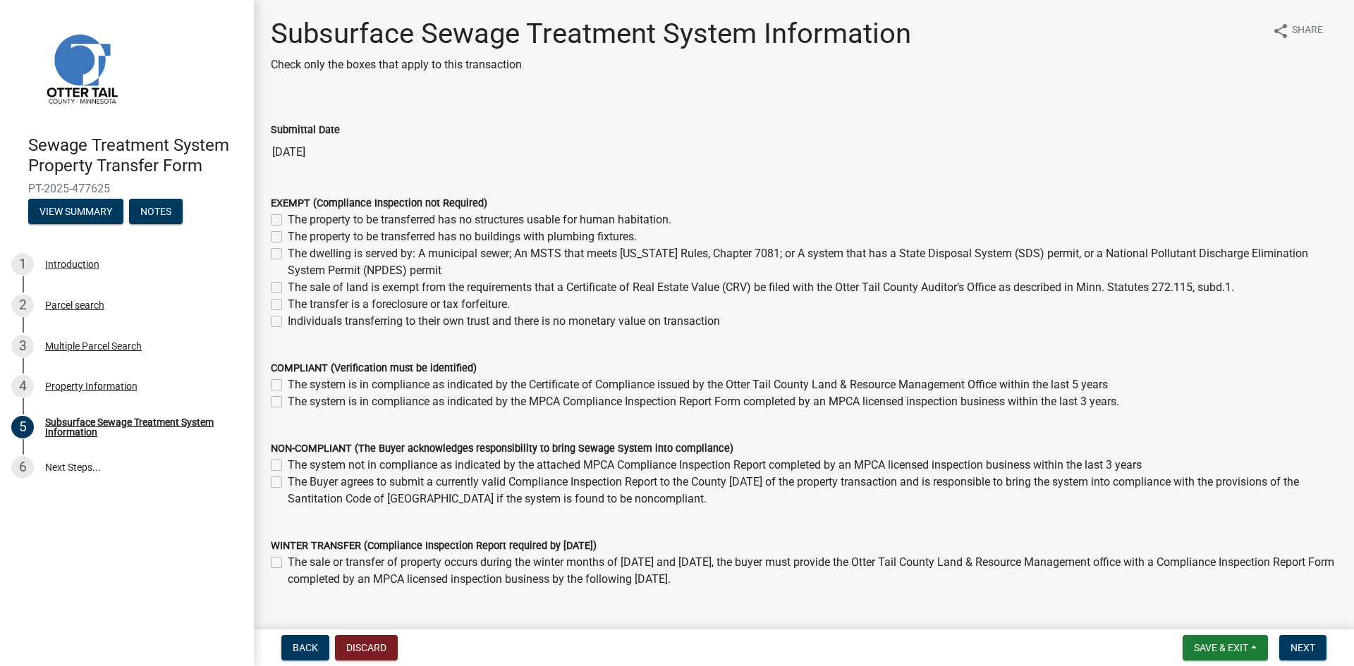
click at [288, 288] on label "The sale of land is exempt from the requirements that a Certificate of Real Est…" at bounding box center [761, 287] width 946 height 17
click at [288, 288] on input "The sale of land is exempt from the requirements that a Certificate of Real Est…" at bounding box center [292, 283] width 9 height 9
checkbox input "true"
checkbox input "false"
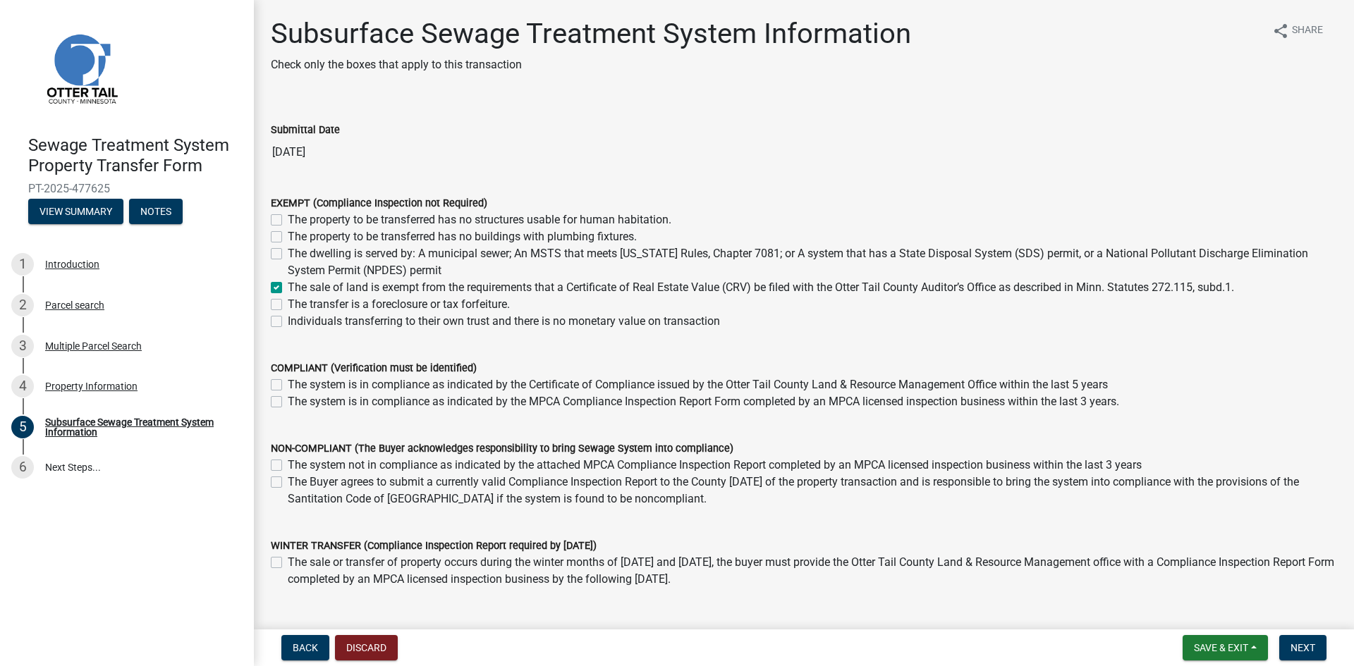
checkbox input "false"
checkbox input "true"
checkbox input "false"
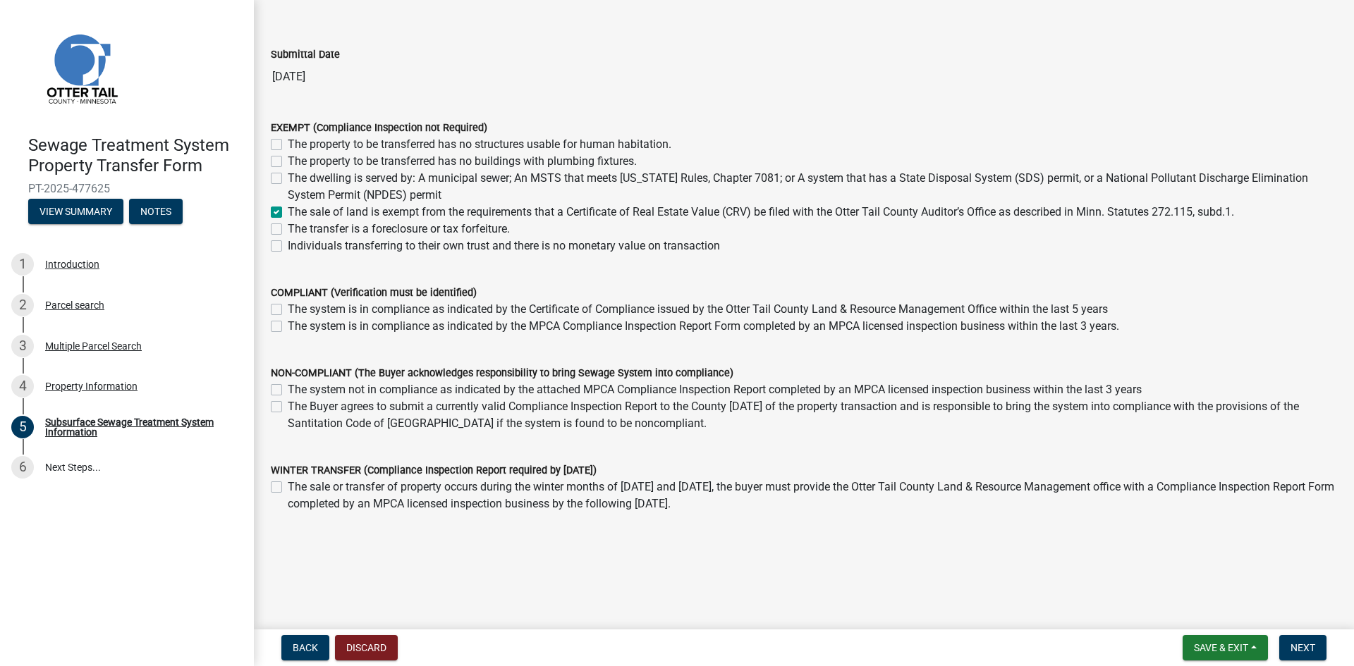
scroll to position [77, 0]
click at [1313, 633] on nav "Back Discard Save & Exit Save Save & Exit Next" at bounding box center [804, 648] width 1100 height 37
click at [1311, 642] on span "Next" at bounding box center [1302, 647] width 25 height 11
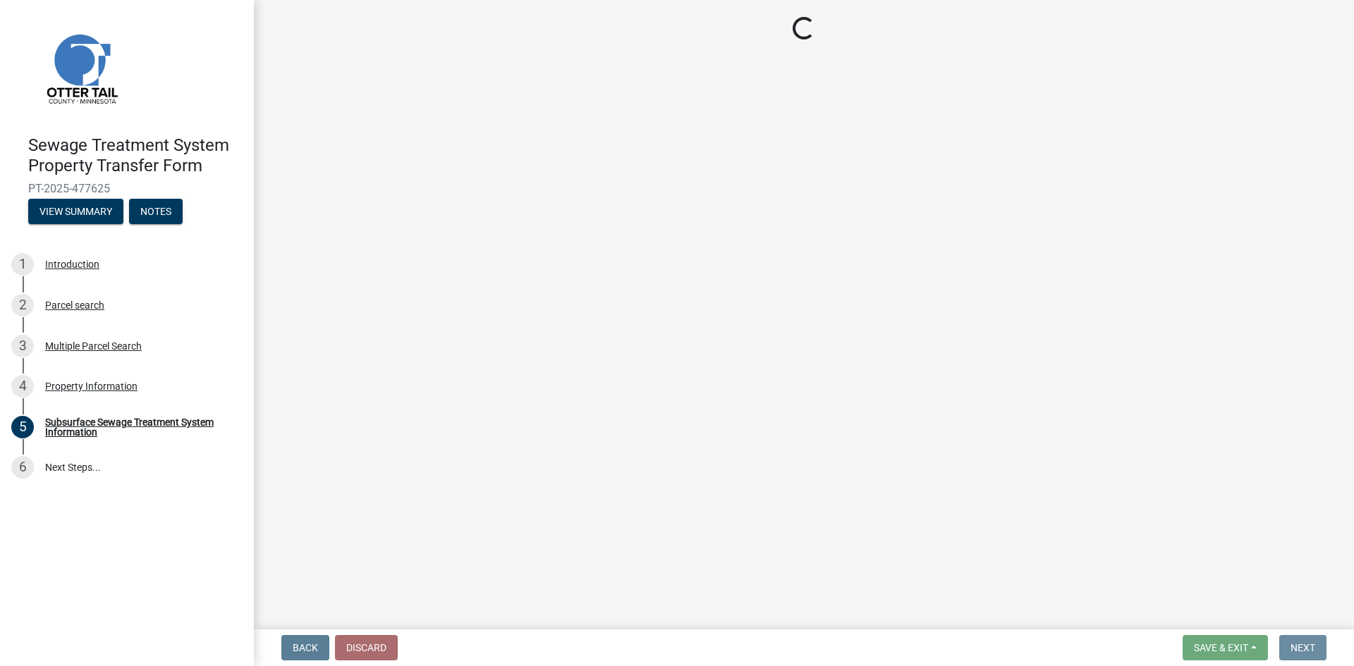
scroll to position [0, 0]
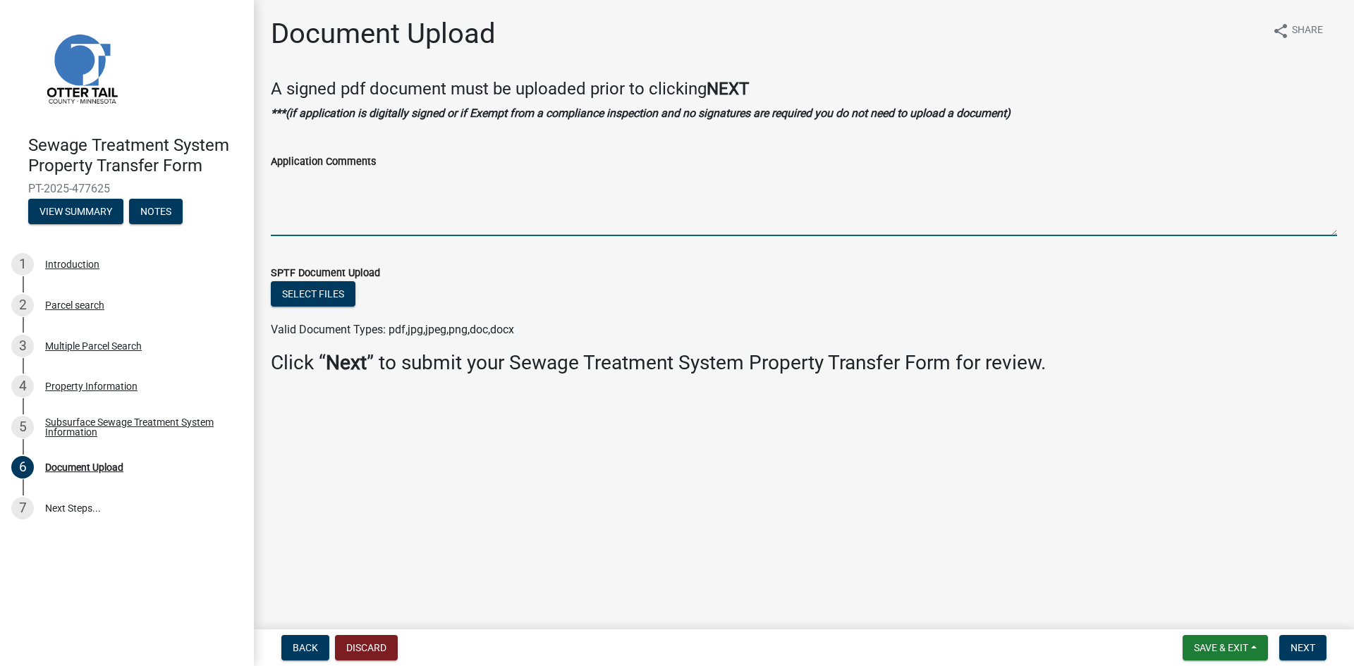
drag, startPoint x: 290, startPoint y: 202, endPoint x: 319, endPoint y: 197, distance: 29.2
click at [319, 197] on textarea "Application Comments" at bounding box center [804, 203] width 1066 height 66
click at [1311, 650] on span "Next" at bounding box center [1302, 647] width 25 height 11
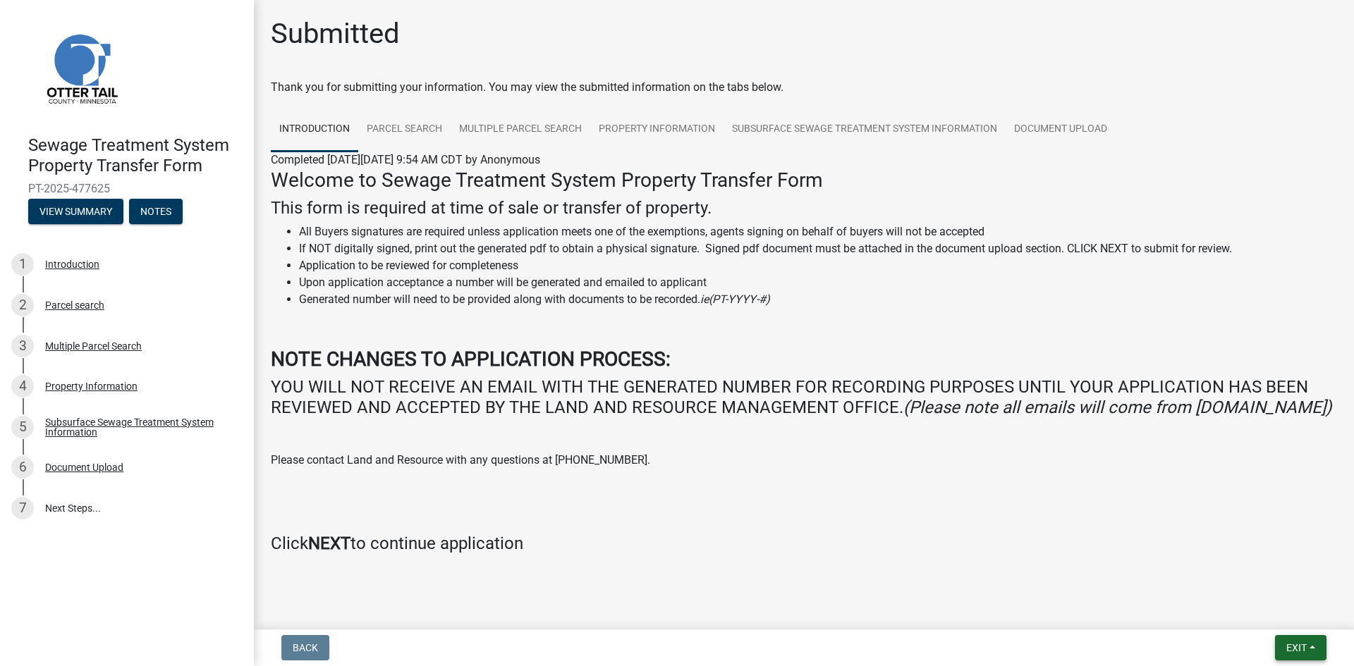
click at [1294, 647] on span "Exit" at bounding box center [1296, 647] width 20 height 11
click at [1279, 615] on button "Save & Exit" at bounding box center [1269, 611] width 113 height 34
